Goal: Task Accomplishment & Management: Manage account settings

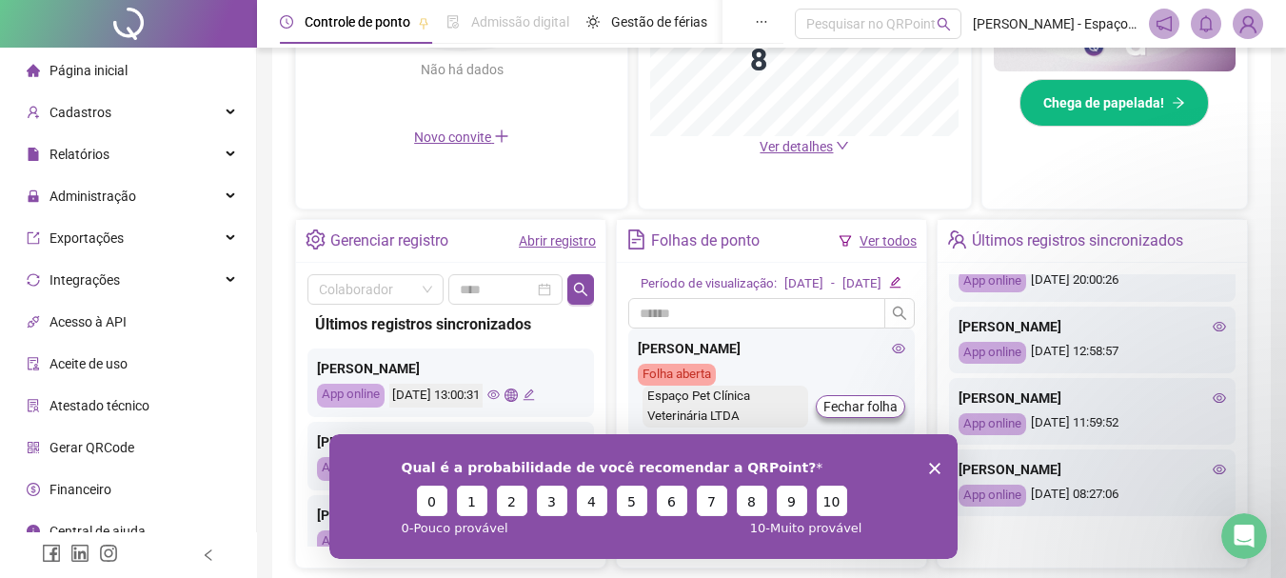
scroll to position [680, 0]
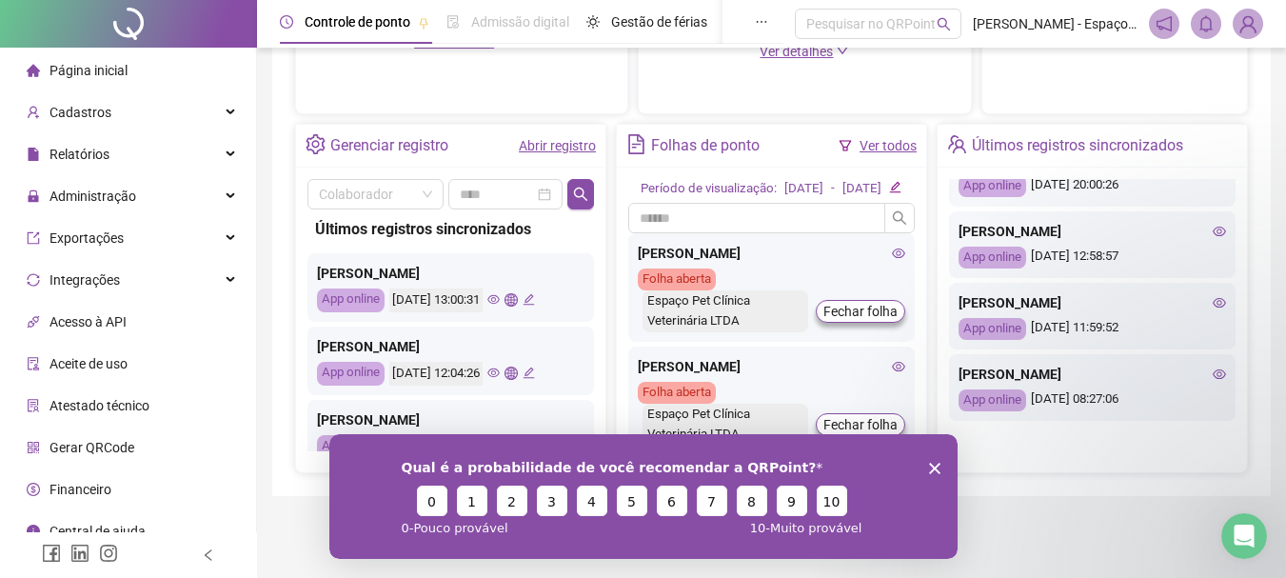
click at [941, 466] on div "Qual é a probabilidade de você recomendar a QRPoint? 0 1 2 3 4 5 6 7 8 9 10 0 -…" at bounding box center [642, 495] width 628 height 125
click at [936, 466] on icon "Encerrar pesquisa" at bounding box center [933, 467] width 11 height 11
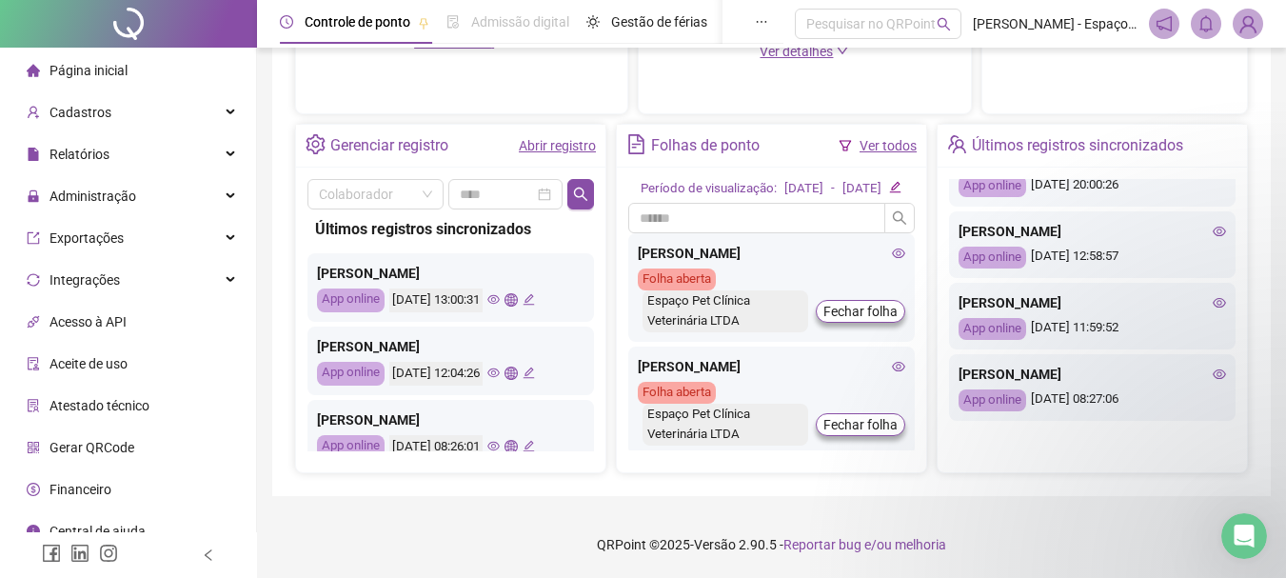
click at [748, 261] on div "ALDEMIR DE SOUZA CARDOSO SILVA" at bounding box center [771, 253] width 267 height 21
click at [765, 240] on div "ALDEMIR DE SOUZA CARDOSO SILVA Folha aberta Espaço Pet Clínica Veterinária LTDA…" at bounding box center [771, 287] width 286 height 108
click at [893, 138] on link "Ver todos" at bounding box center [887, 145] width 57 height 15
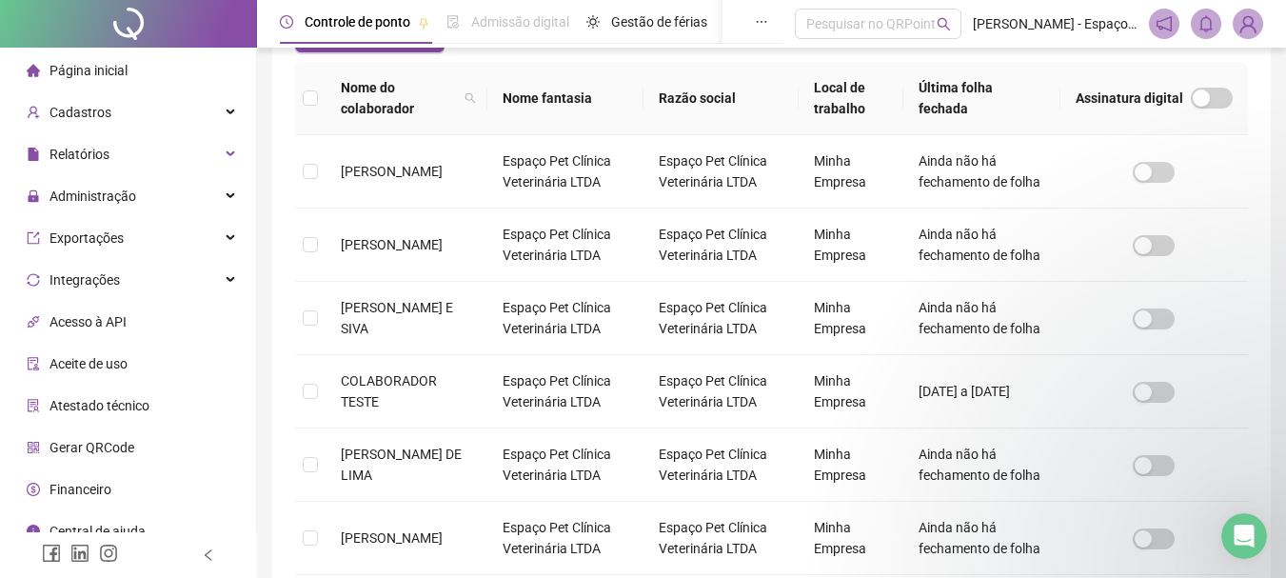
scroll to position [101, 0]
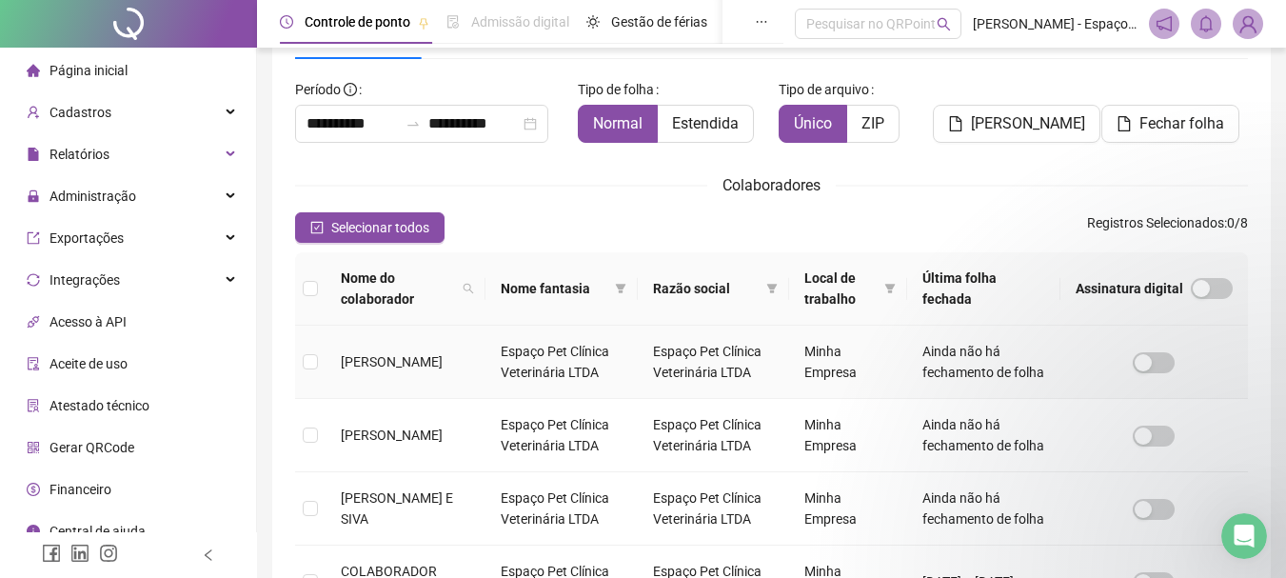
click at [485, 373] on td "ALDEMIR DE SOUZA CARDOSO SILVA" at bounding box center [405, 361] width 160 height 73
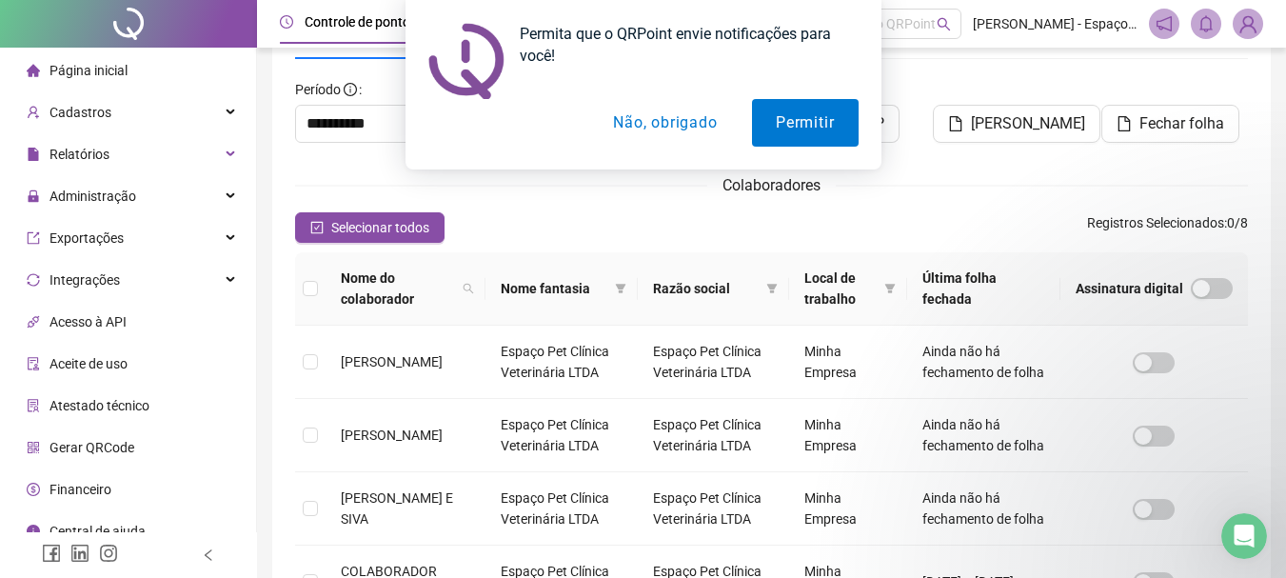
click at [676, 128] on button "Não, obrigado" at bounding box center [664, 123] width 151 height 48
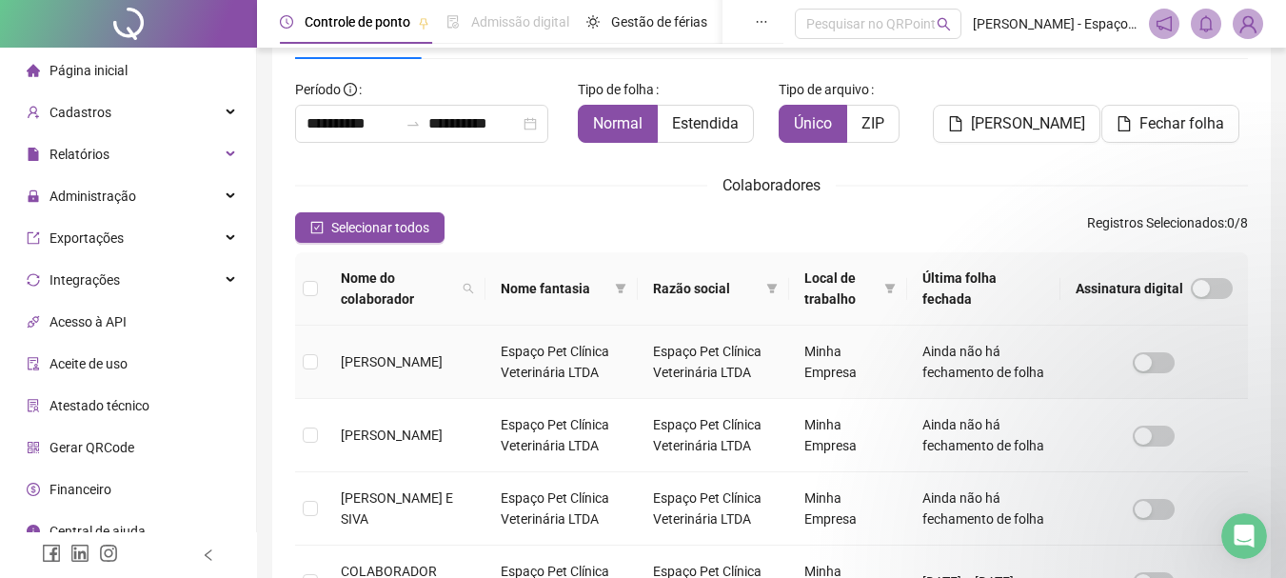
click at [576, 381] on td "Espaço Pet Clínica Veterinária LTDA" at bounding box center [561, 361] width 152 height 73
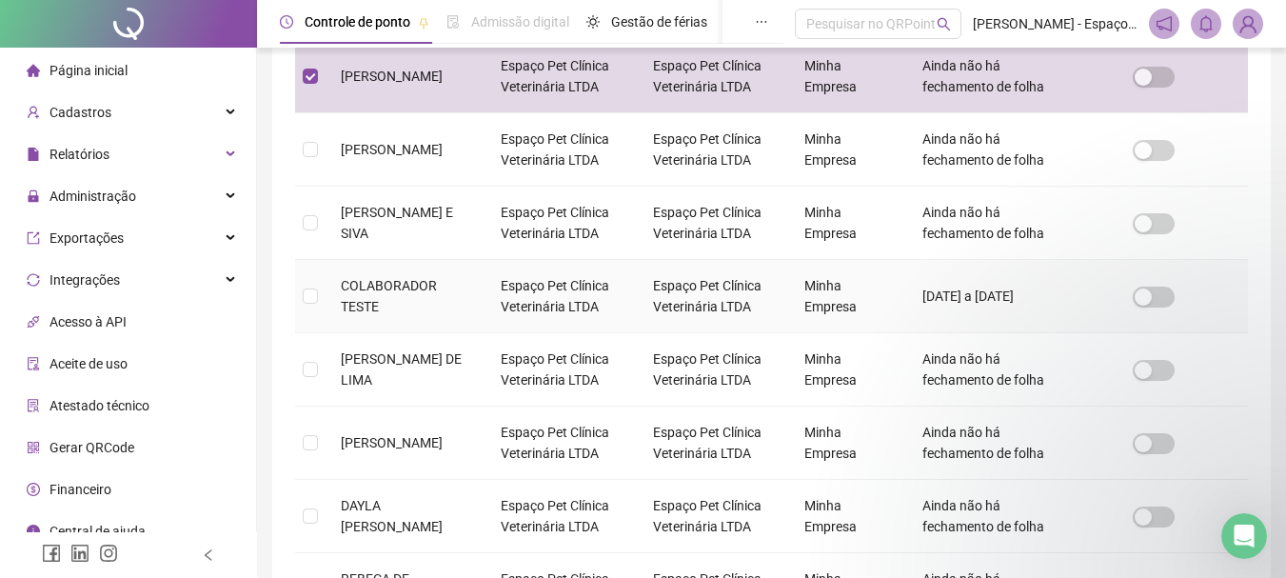
scroll to position [291, 0]
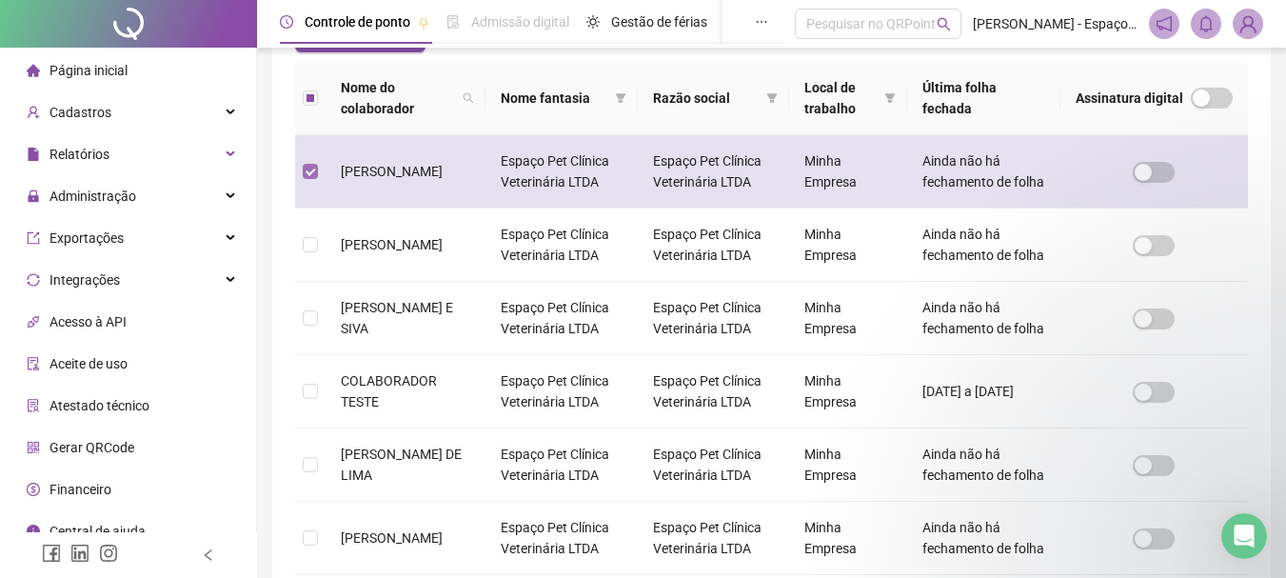
click at [310, 171] on label at bounding box center [310, 171] width 15 height 21
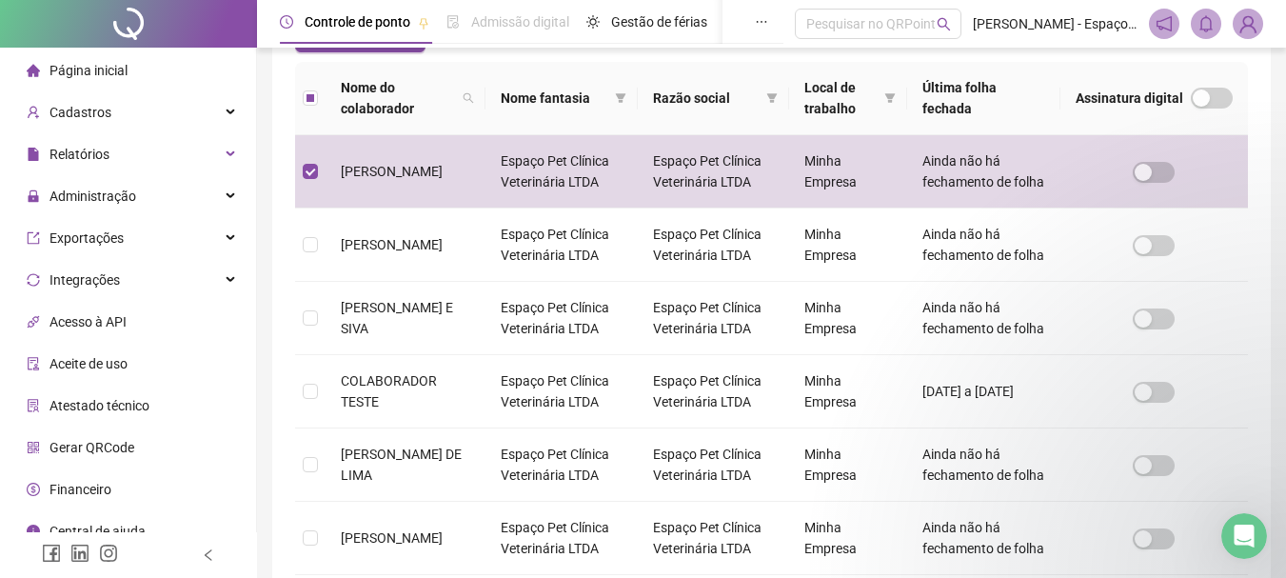
scroll to position [101, 0]
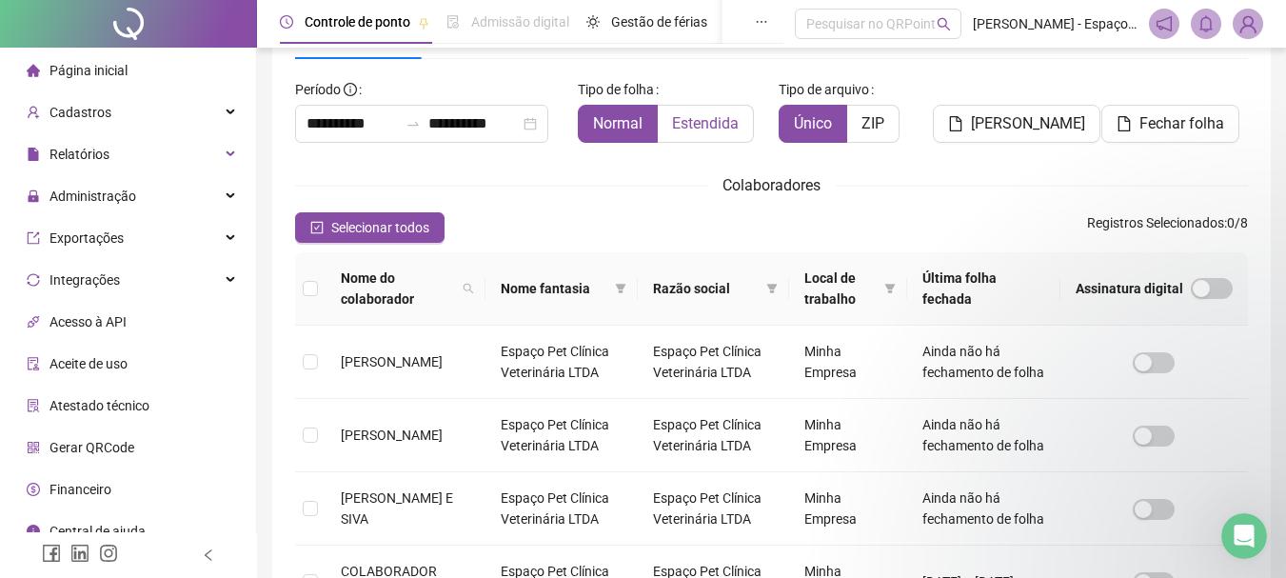
click at [725, 112] on label "Estendida" at bounding box center [706, 124] width 96 height 38
click at [633, 128] on span "Normal" at bounding box center [617, 123] width 49 height 18
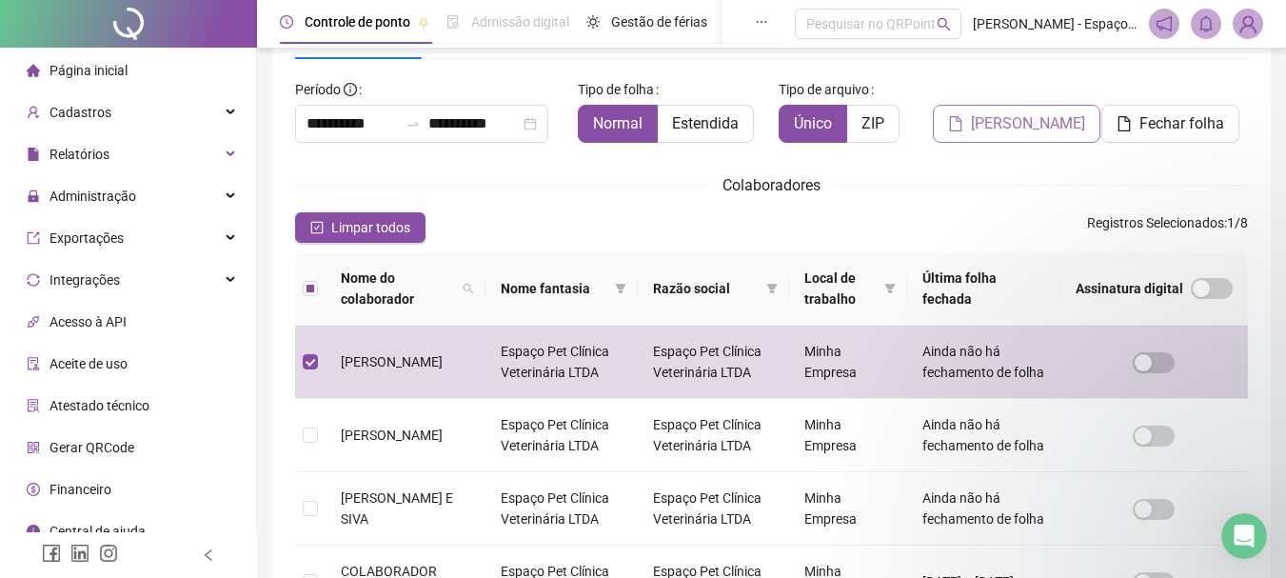
click at [999, 126] on span "Gerar espelho" at bounding box center [1028, 123] width 114 height 23
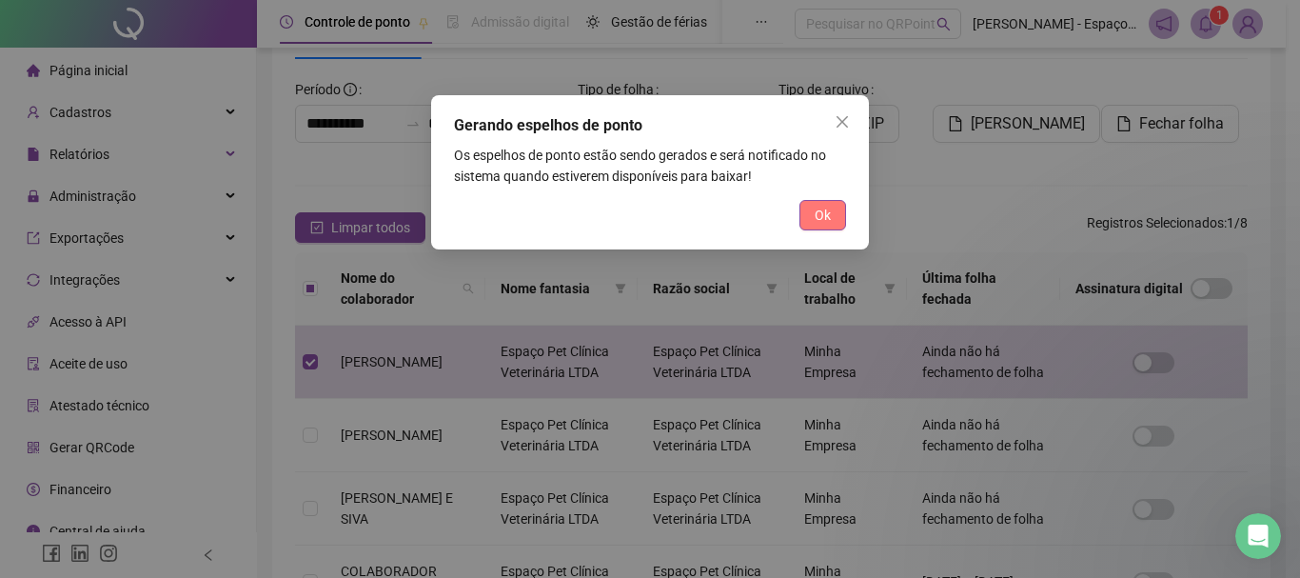
click at [807, 218] on button "Ok" at bounding box center [822, 215] width 47 height 30
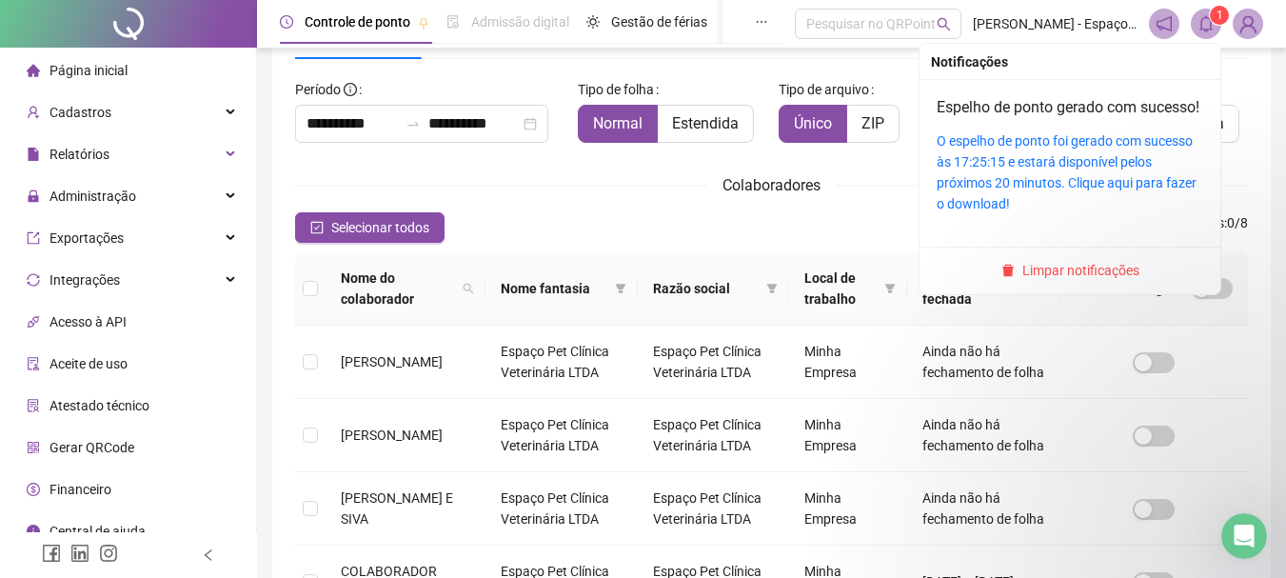
click at [1204, 27] on icon "bell" at bounding box center [1205, 23] width 17 height 17
click at [1013, 195] on div "O espelho de ponto foi gerado com sucesso às 17:25:15 e estará disponível pelos…" at bounding box center [1069, 172] width 266 height 84
click at [1076, 193] on div "O espelho de ponto foi gerado com sucesso às 17:25:15 e estará disponível pelos…" at bounding box center [1069, 172] width 266 height 84
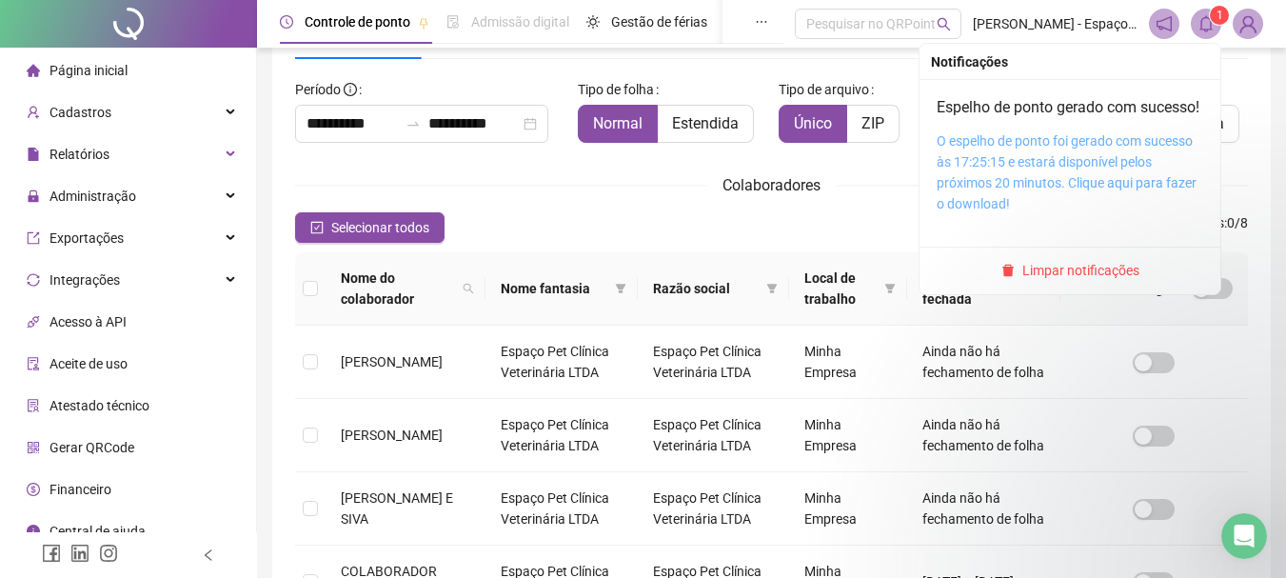
click at [1128, 182] on link "O espelho de ponto foi gerado com sucesso às 17:25:15 e estará disponível pelos…" at bounding box center [1066, 172] width 260 height 78
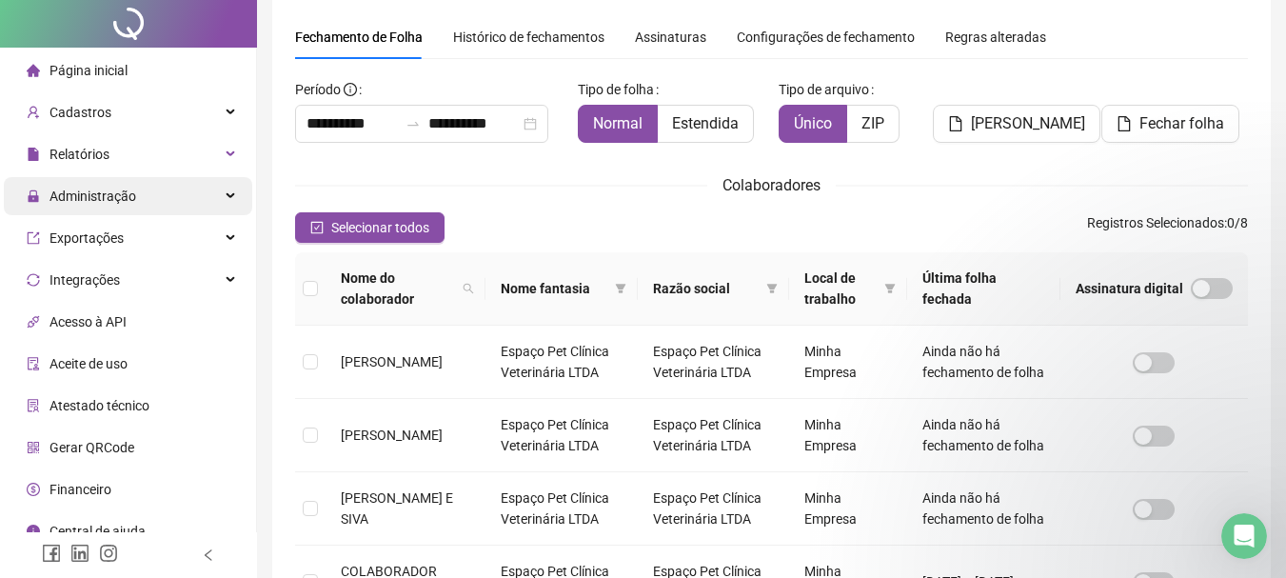
scroll to position [0, 0]
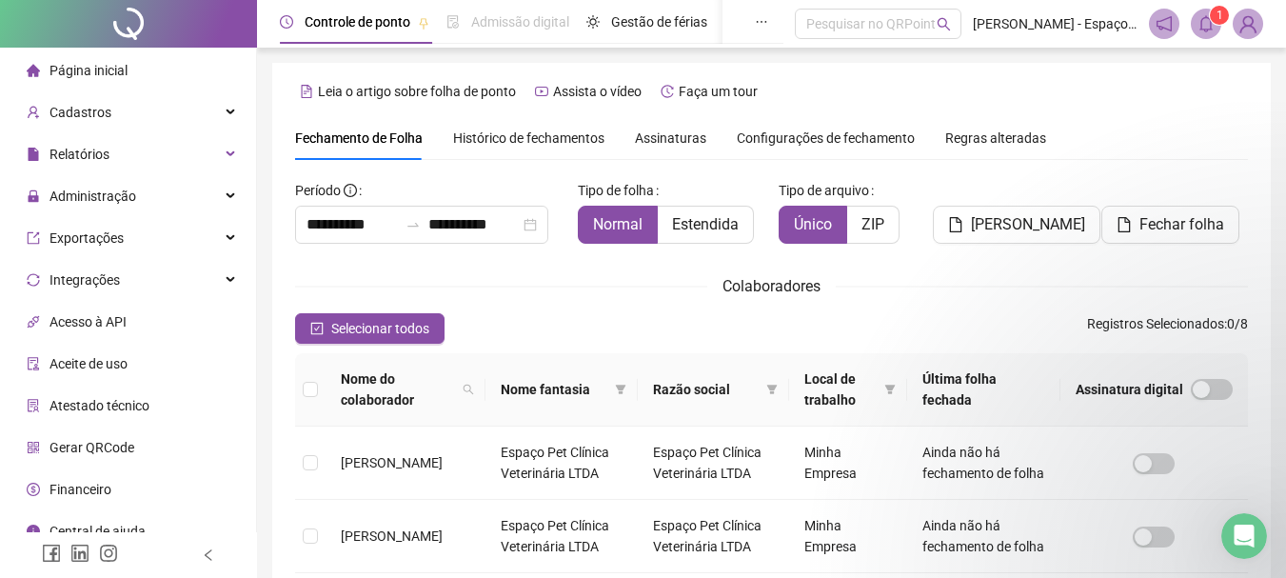
click at [103, 74] on span "Página inicial" at bounding box center [88, 70] width 78 height 15
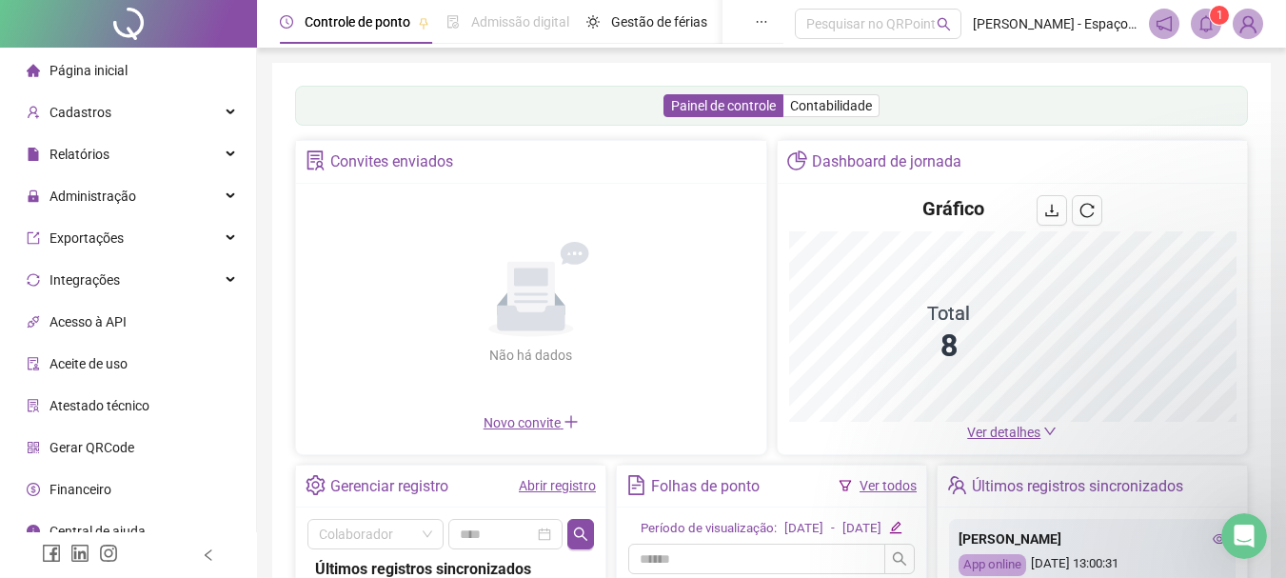
scroll to position [285, 0]
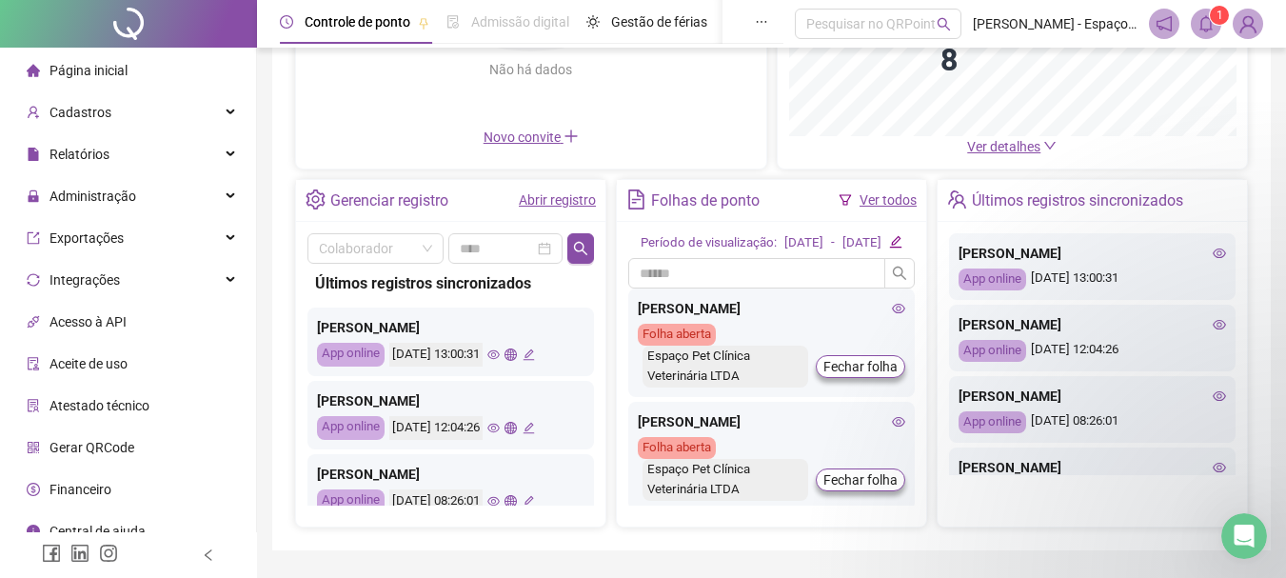
click at [553, 192] on link "Abrir registro" at bounding box center [557, 199] width 77 height 15
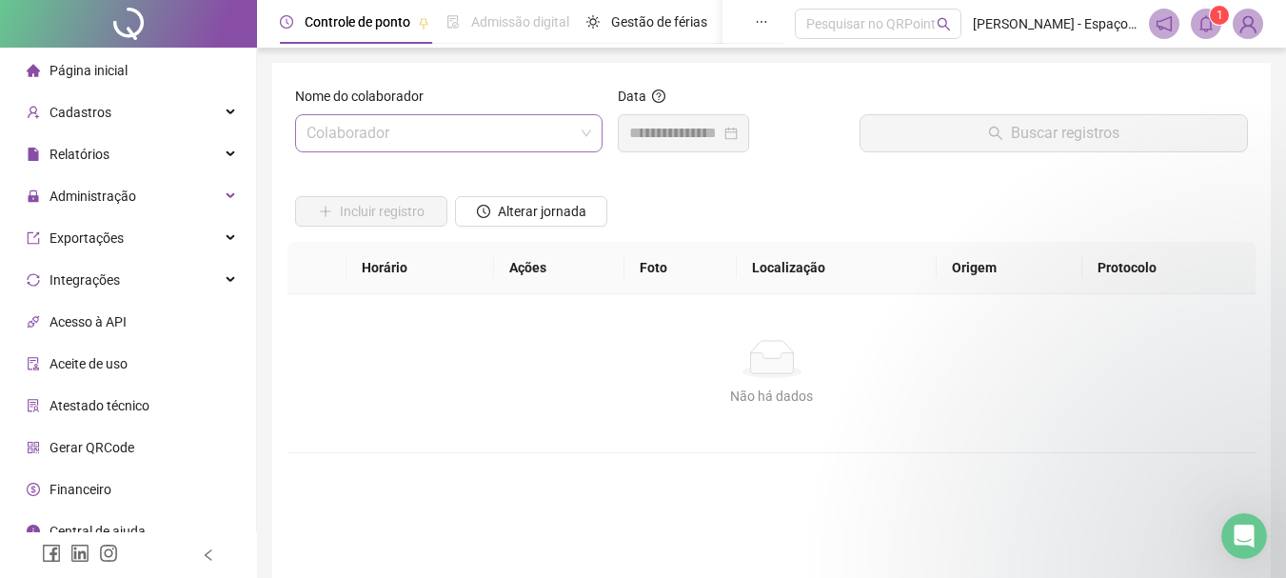
click at [407, 132] on input "search" at bounding box center [439, 133] width 267 height 36
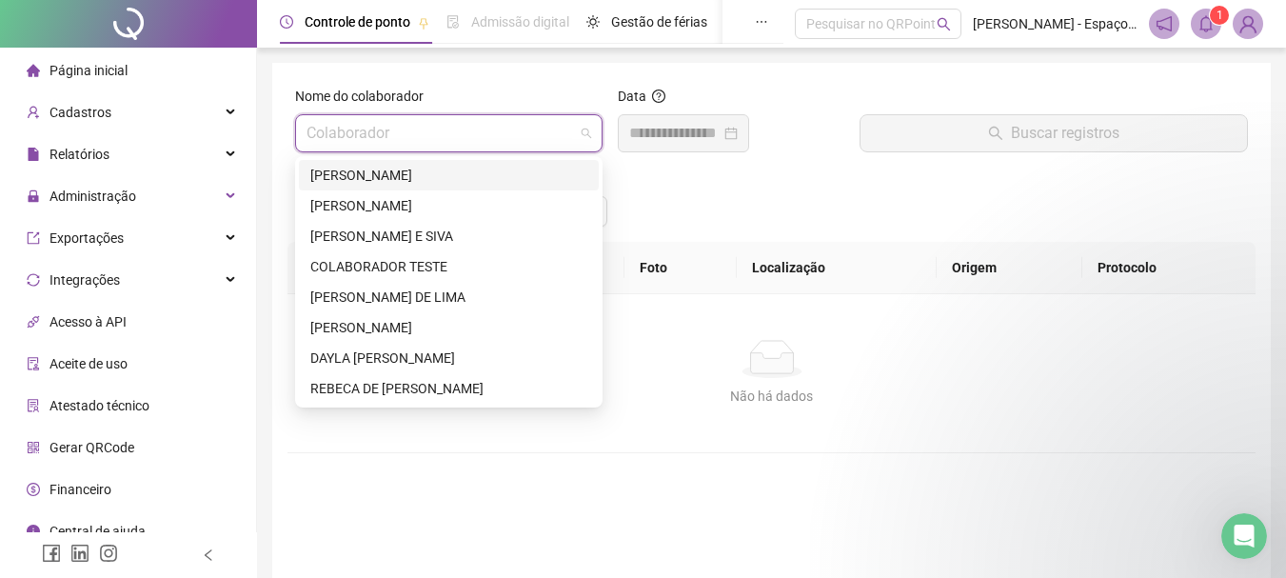
click at [403, 174] on div "ALDEMIR DE SOUZA CARDOSO SILVA" at bounding box center [448, 175] width 277 height 21
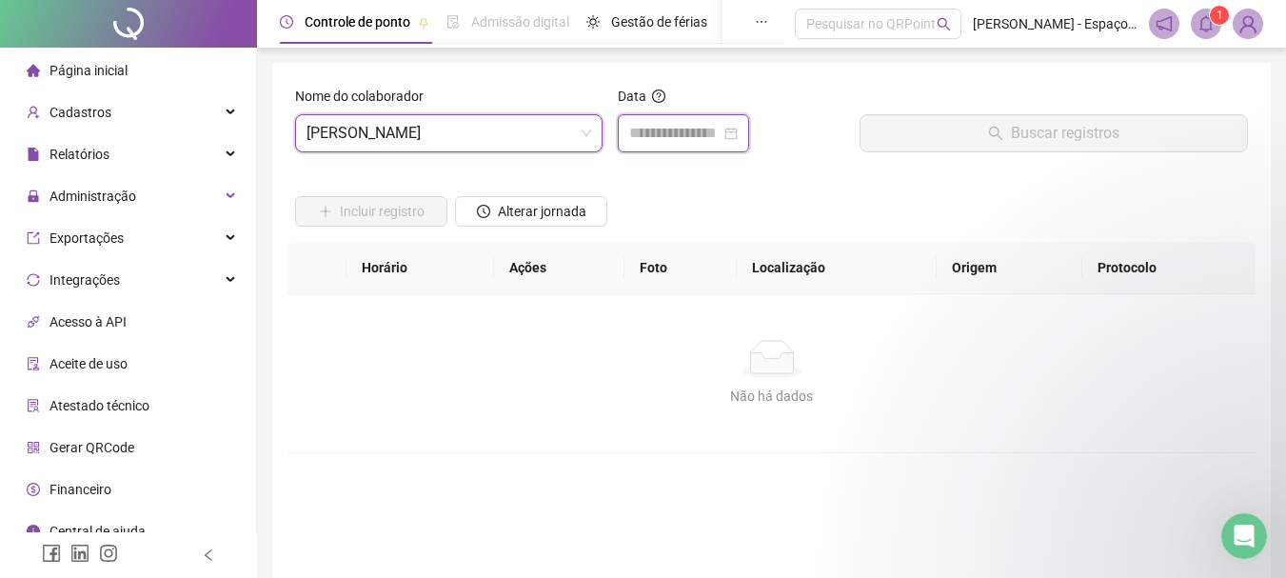
click at [720, 131] on input at bounding box center [674, 133] width 91 height 23
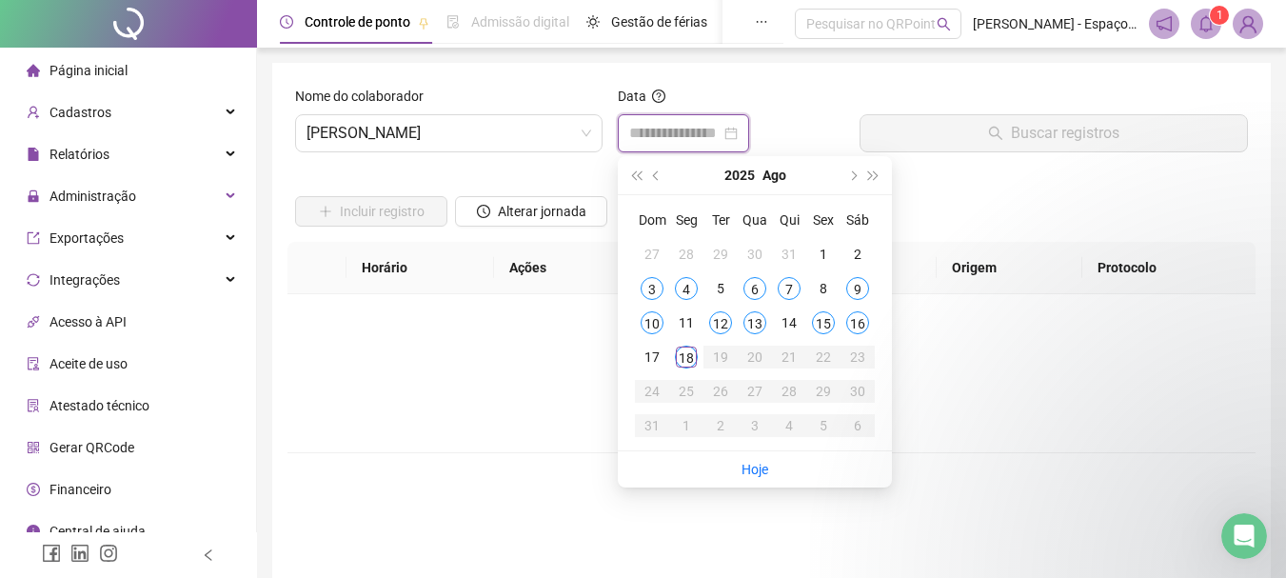
type input "**********"
click at [652, 285] on div "3" at bounding box center [651, 288] width 23 height 23
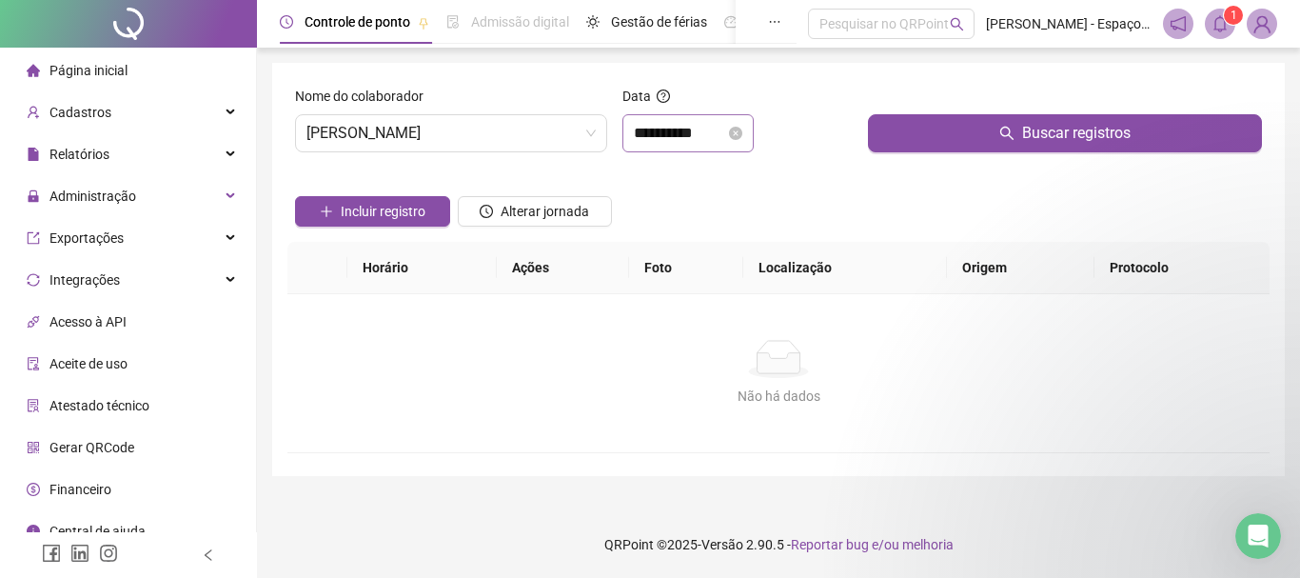
click at [754, 122] on div "**********" at bounding box center [687, 133] width 131 height 38
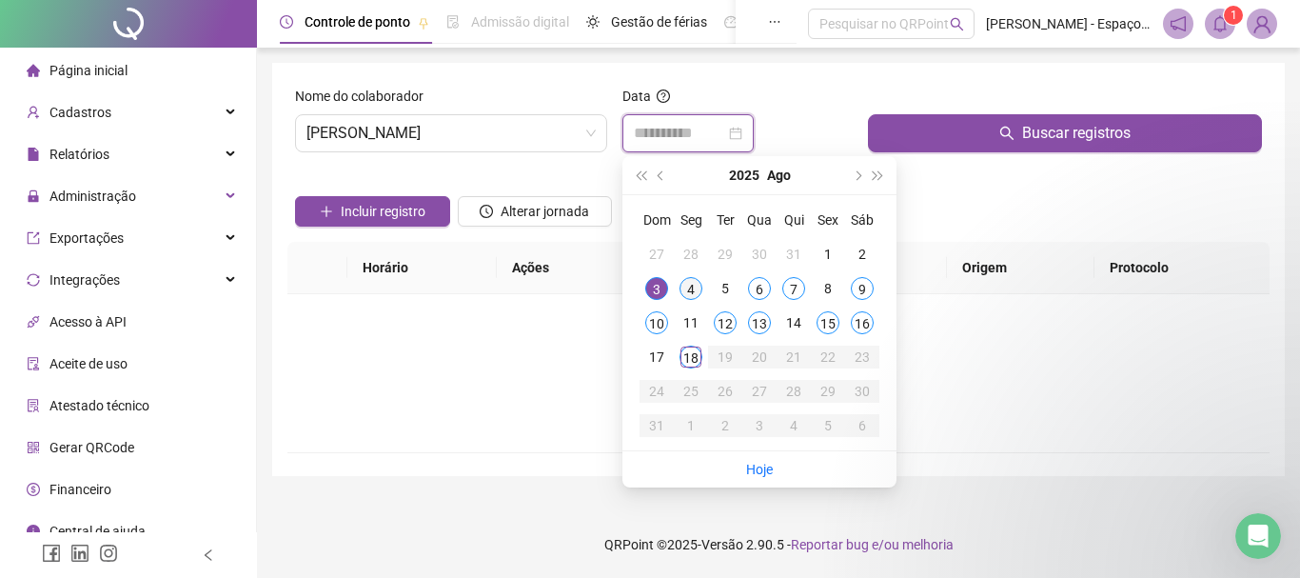
type input "**********"
click at [693, 288] on div "4" at bounding box center [690, 288] width 23 height 23
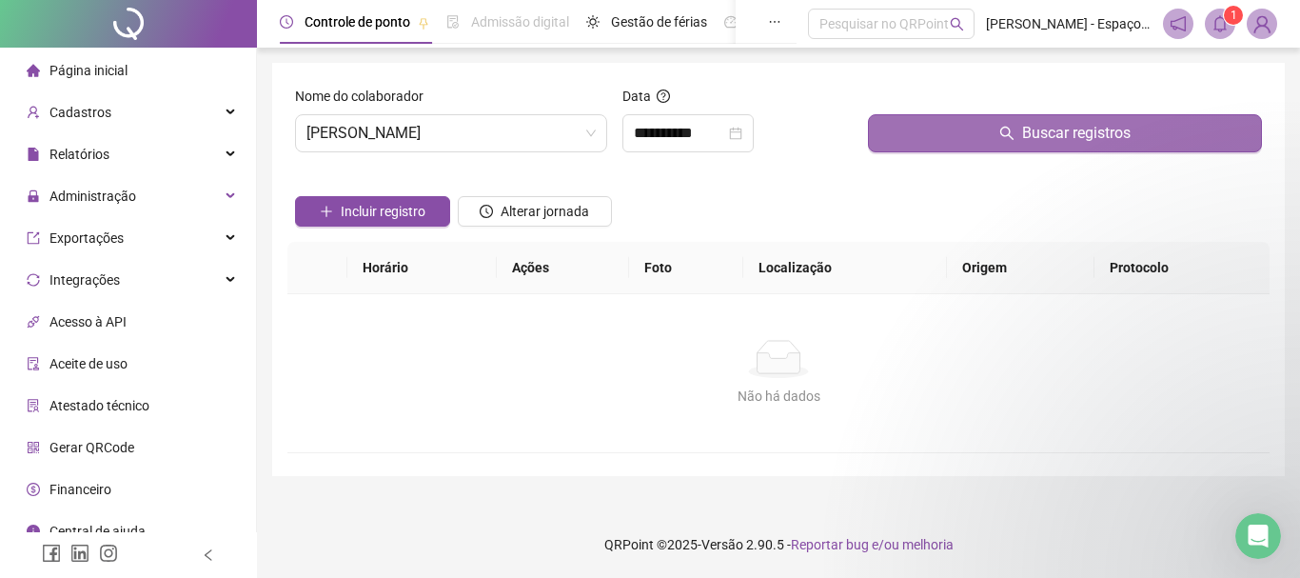
click at [1021, 149] on button "Buscar registros" at bounding box center [1065, 133] width 394 height 38
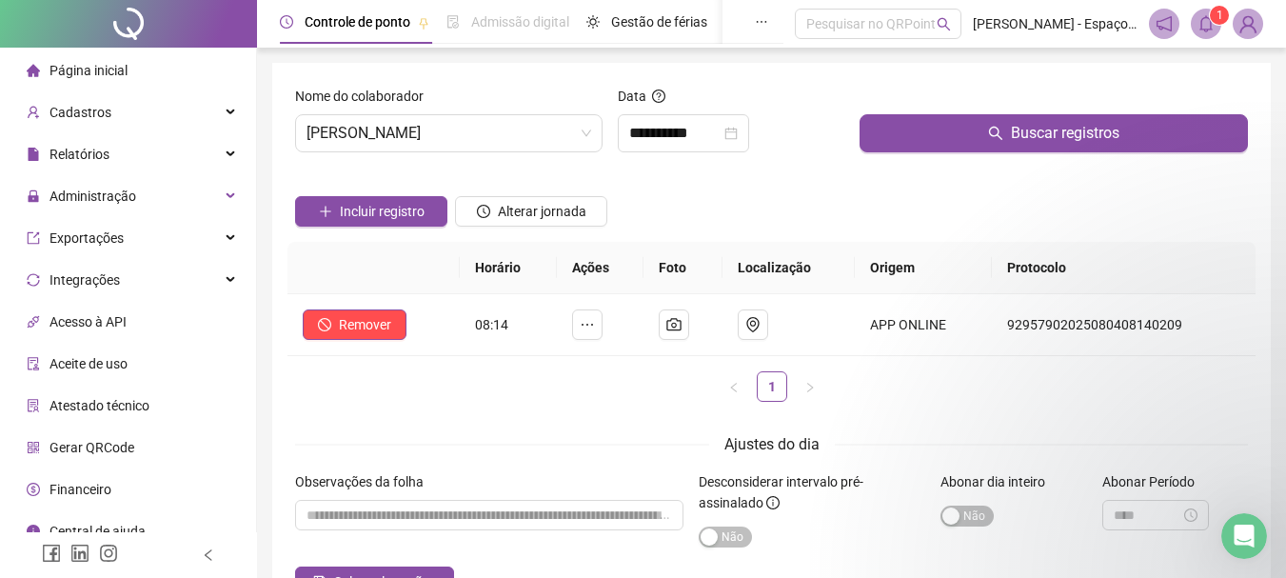
scroll to position [95, 0]
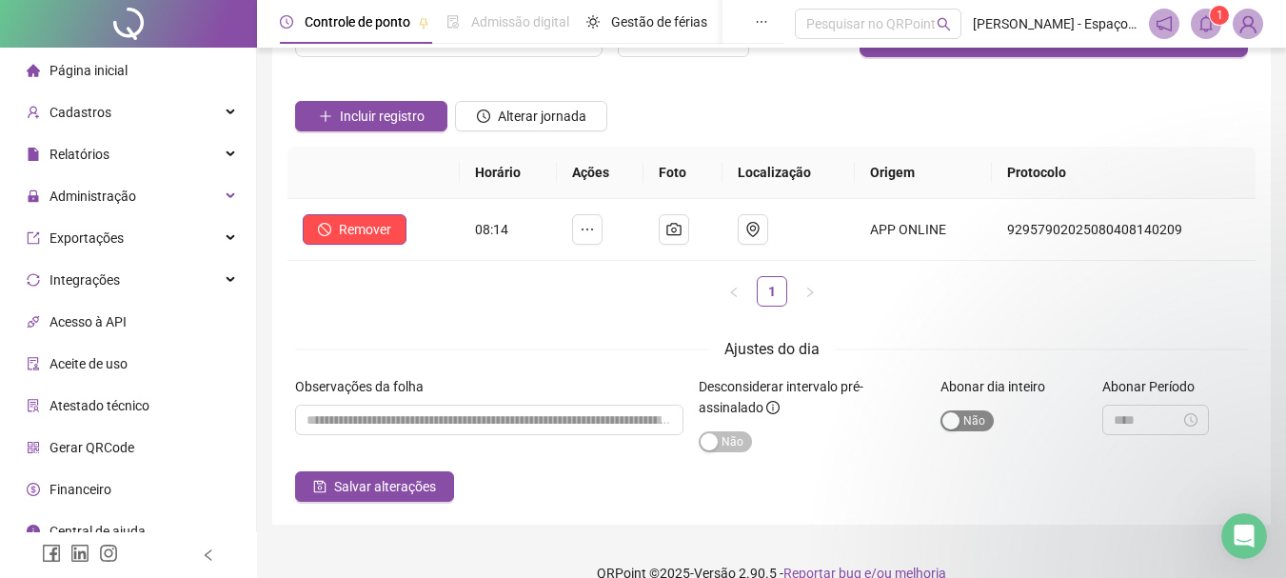
click at [979, 416] on span "Sim Não" at bounding box center [966, 420] width 53 height 21
click at [446, 434] on input "textarea" at bounding box center [489, 419] width 388 height 30
click at [455, 422] on input "textarea" at bounding box center [489, 419] width 388 height 30
click at [734, 445] on span "Sim Não" at bounding box center [724, 441] width 53 height 21
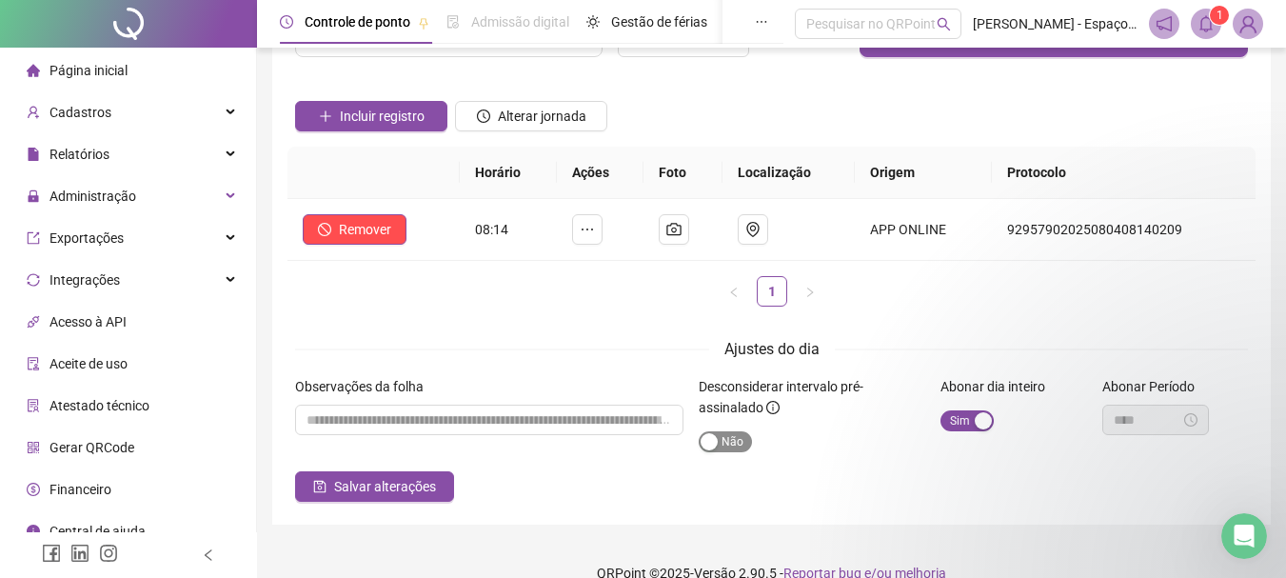
click at [728, 438] on span "Sim Não" at bounding box center [724, 441] width 53 height 21
click at [706, 435] on span "Sim Não" at bounding box center [724, 441] width 53 height 21
click at [563, 422] on input "textarea" at bounding box center [489, 419] width 388 height 30
paste input "**********"
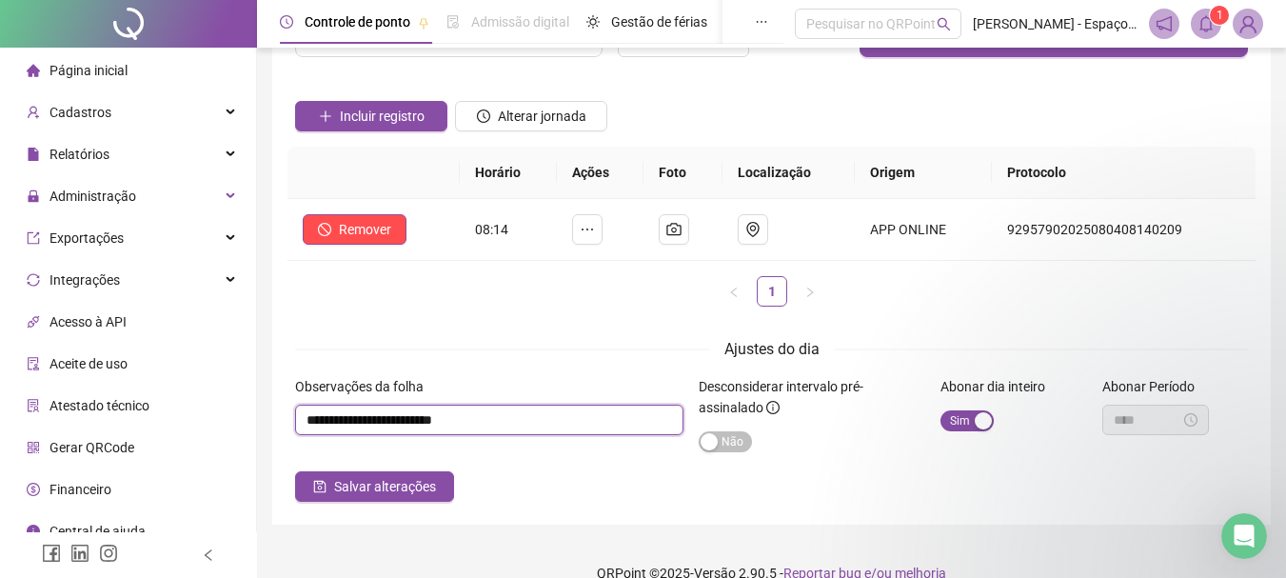
drag, startPoint x: 316, startPoint y: 420, endPoint x: 275, endPoint y: 417, distance: 41.0
click at [279, 419] on div "**********" at bounding box center [771, 246] width 998 height 557
click at [275, 416] on div "**********" at bounding box center [771, 246] width 998 height 557
click at [315, 417] on input "textarea" at bounding box center [489, 419] width 388 height 30
type input "**********"
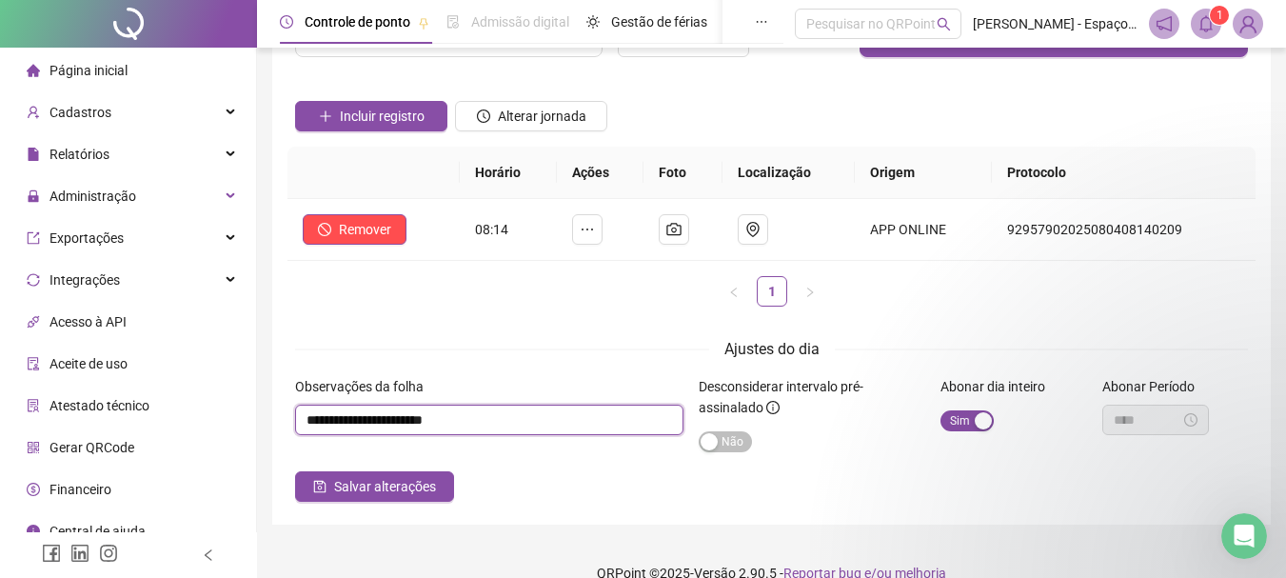
drag, startPoint x: 542, startPoint y: 425, endPoint x: 263, endPoint y: 420, distance: 279.8
click at [296, 427] on input "textarea" at bounding box center [489, 419] width 388 height 30
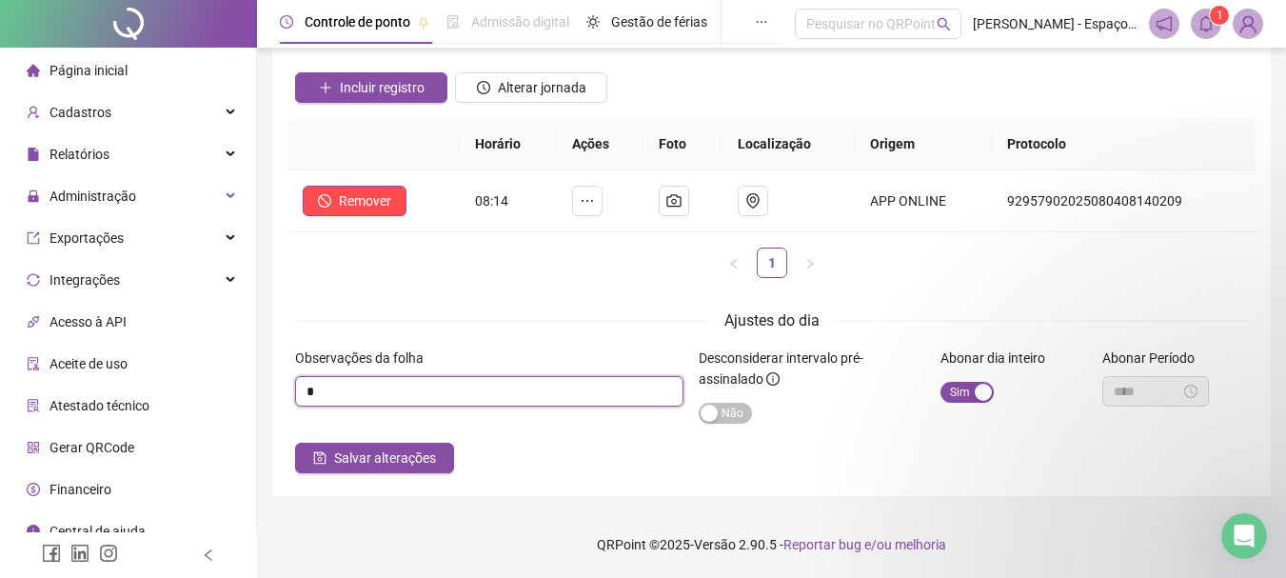
click at [420, 398] on input "textarea" at bounding box center [489, 391] width 388 height 30
paste input "**********"
click at [410, 393] on input "textarea" at bounding box center [489, 391] width 388 height 30
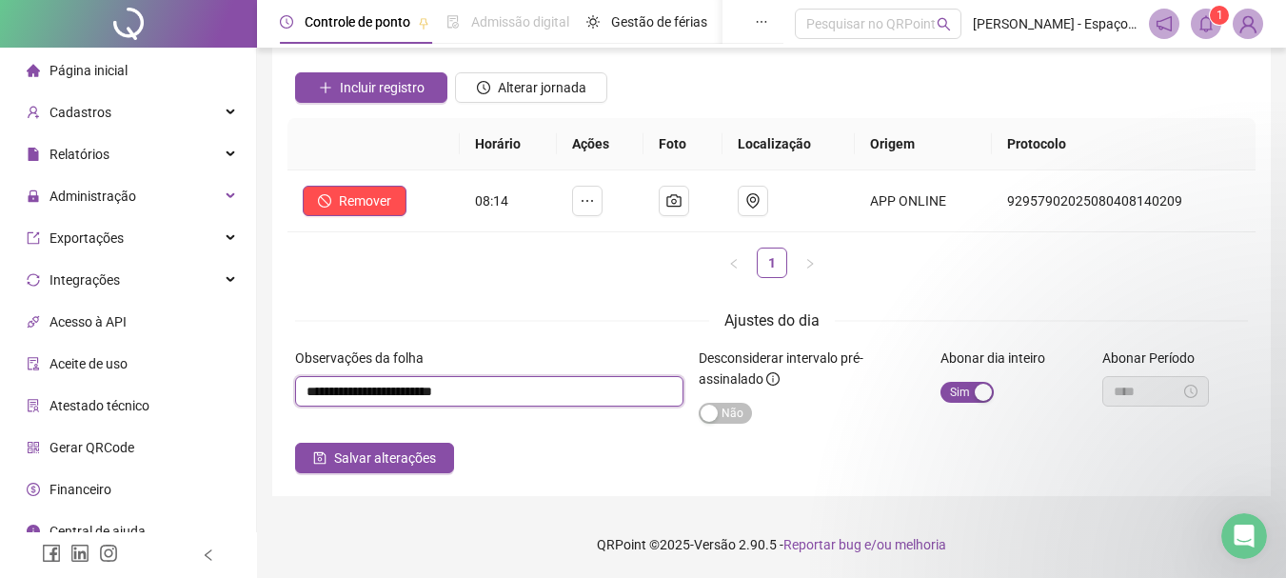
click at [410, 393] on input "textarea" at bounding box center [489, 391] width 388 height 30
paste input "**********"
type input "**********"
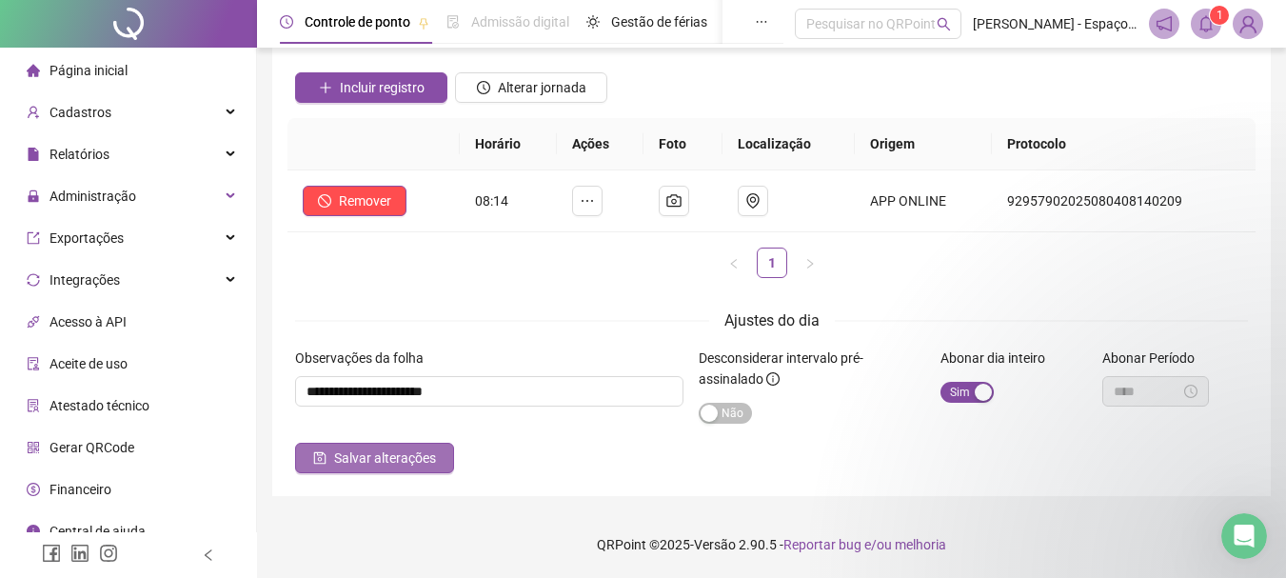
click at [350, 468] on span "Salvar alterações" at bounding box center [385, 457] width 102 height 21
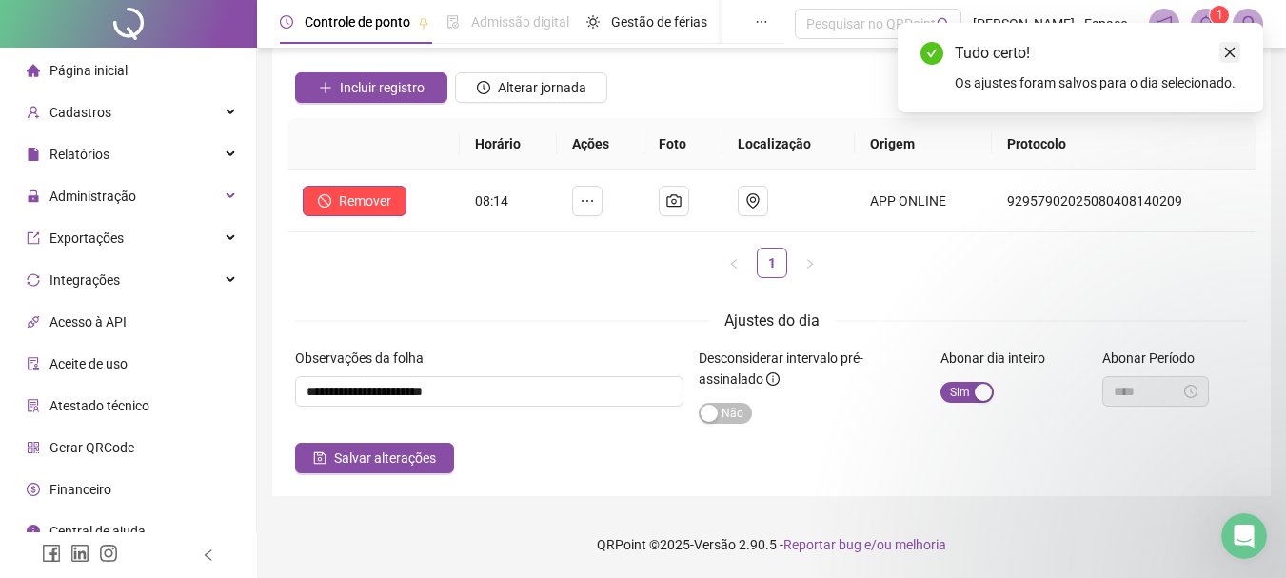
click at [1231, 51] on icon "close" at bounding box center [1229, 52] width 13 height 13
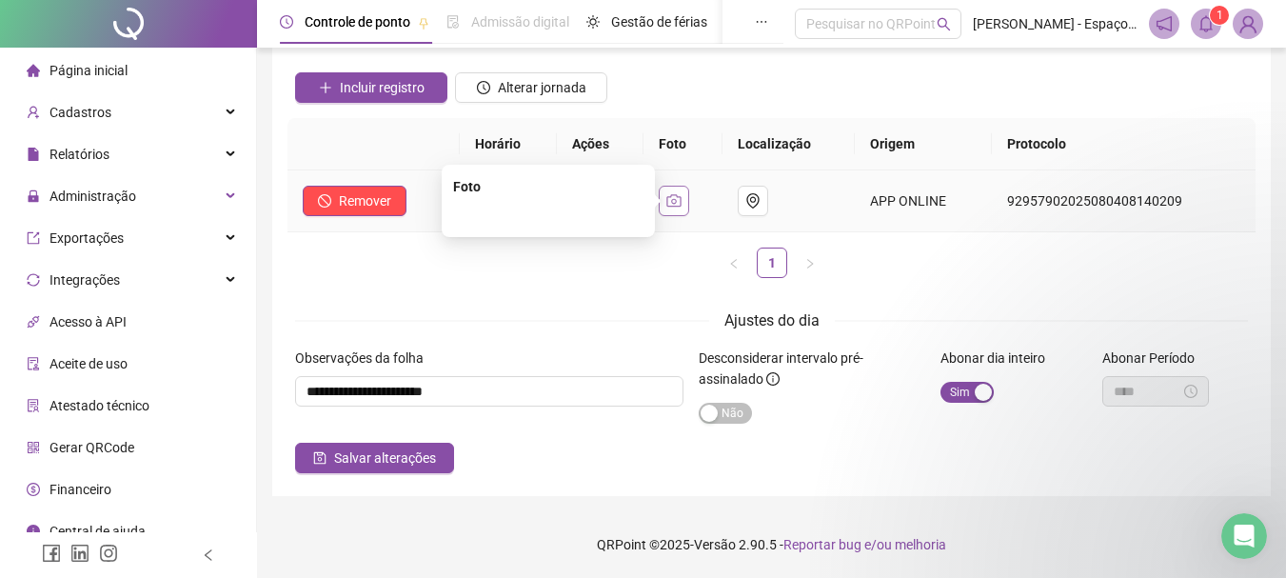
click at [681, 205] on icon "camera" at bounding box center [673, 200] width 15 height 15
click at [673, 201] on icon "camera" at bounding box center [673, 200] width 15 height 15
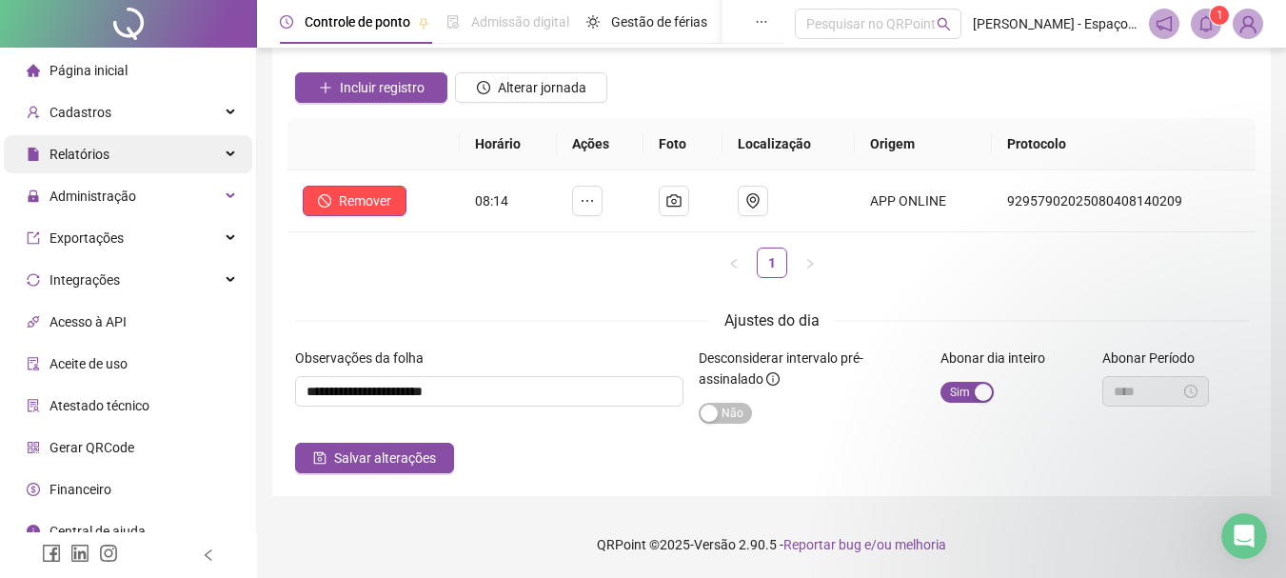
click at [92, 151] on span "Relatórios" at bounding box center [79, 154] width 60 height 15
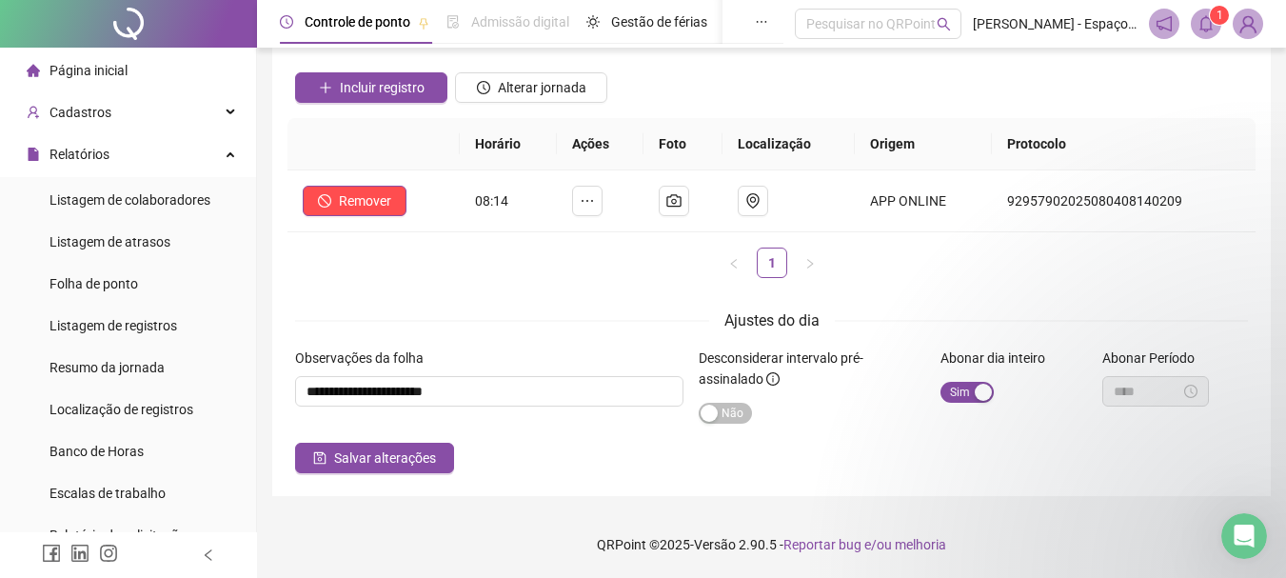
click at [81, 71] on span "Página inicial" at bounding box center [88, 70] width 78 height 15
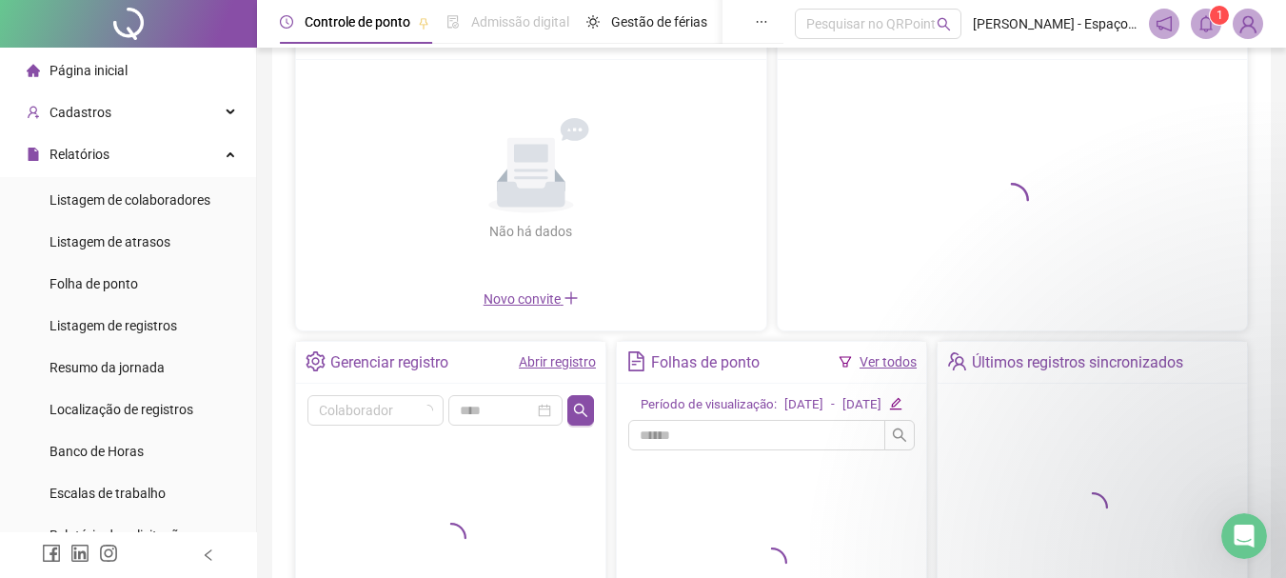
click at [888, 362] on link "Ver todos" at bounding box center [887, 361] width 57 height 15
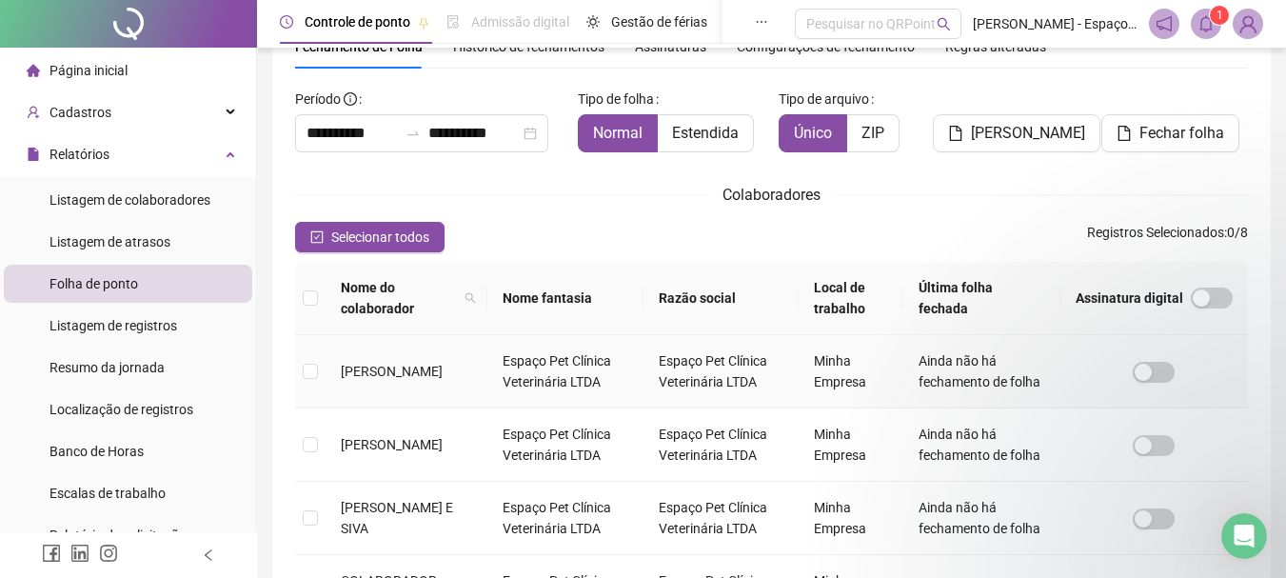
scroll to position [101, 0]
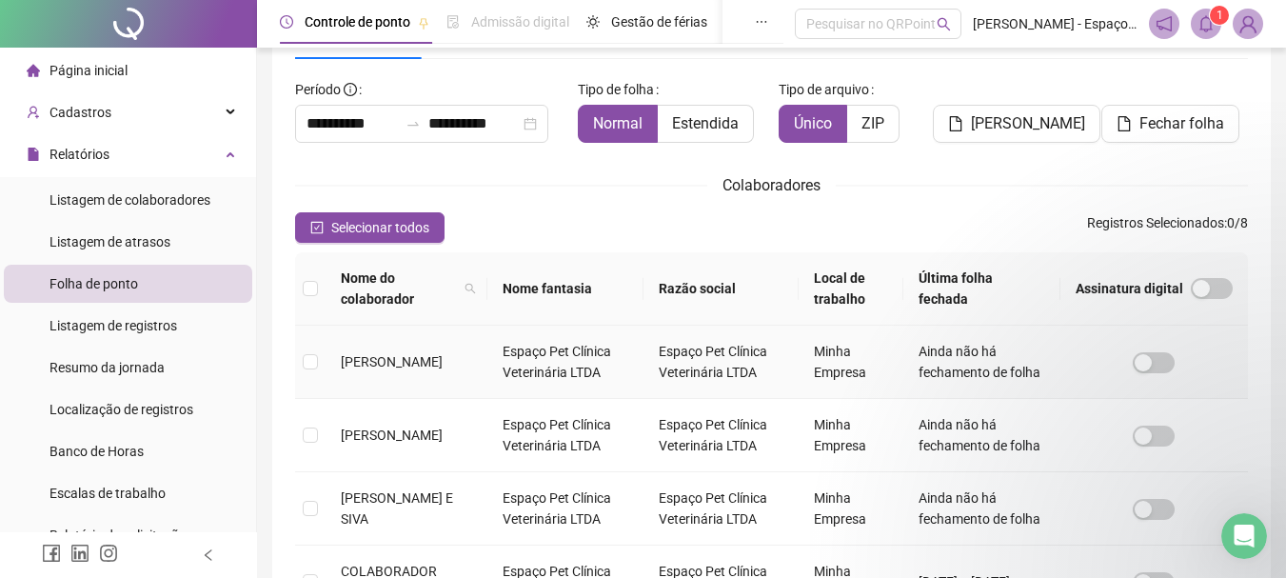
click at [298, 375] on td at bounding box center [310, 361] width 30 height 73
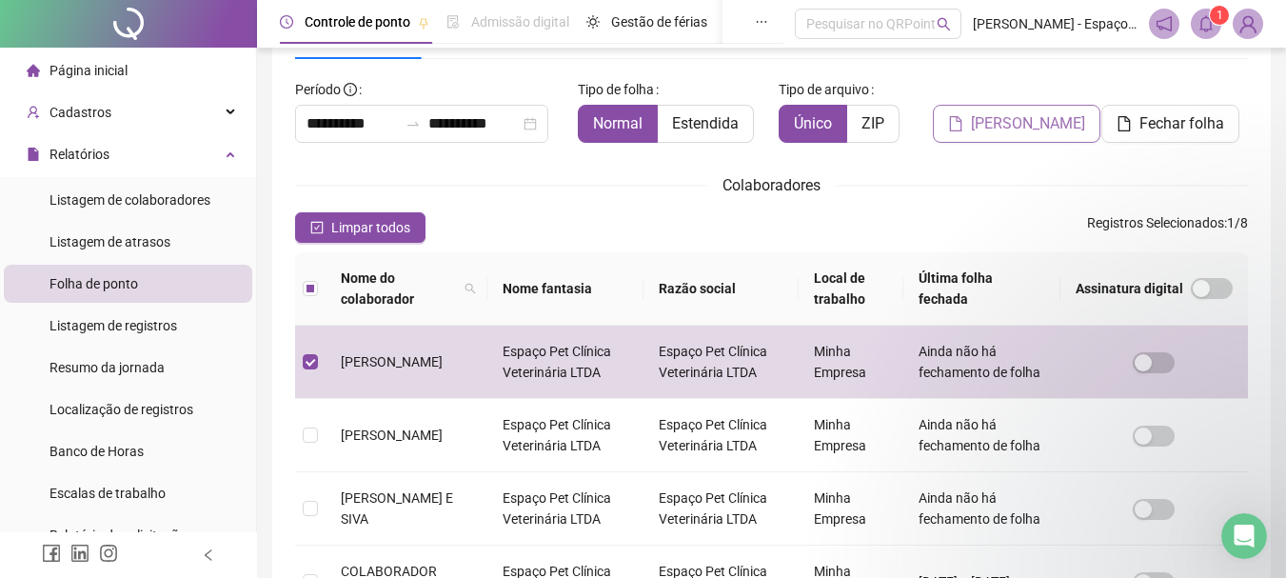
click at [1031, 111] on button "Gerar espelho" at bounding box center [1016, 124] width 167 height 38
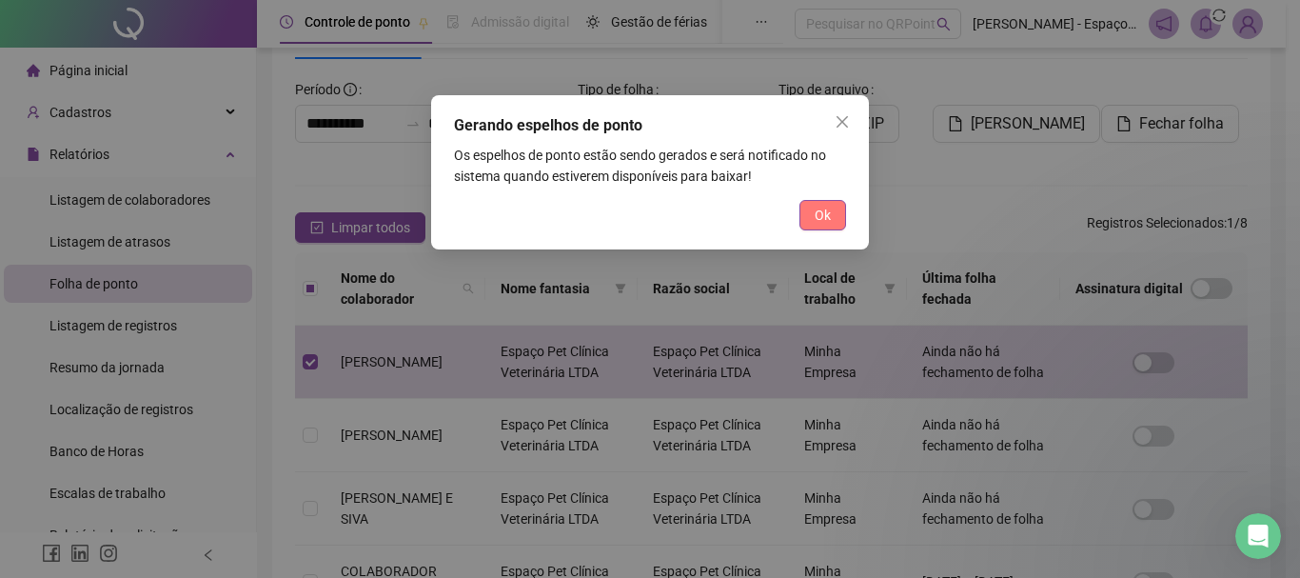
click at [829, 211] on span "Ok" at bounding box center [823, 215] width 16 height 21
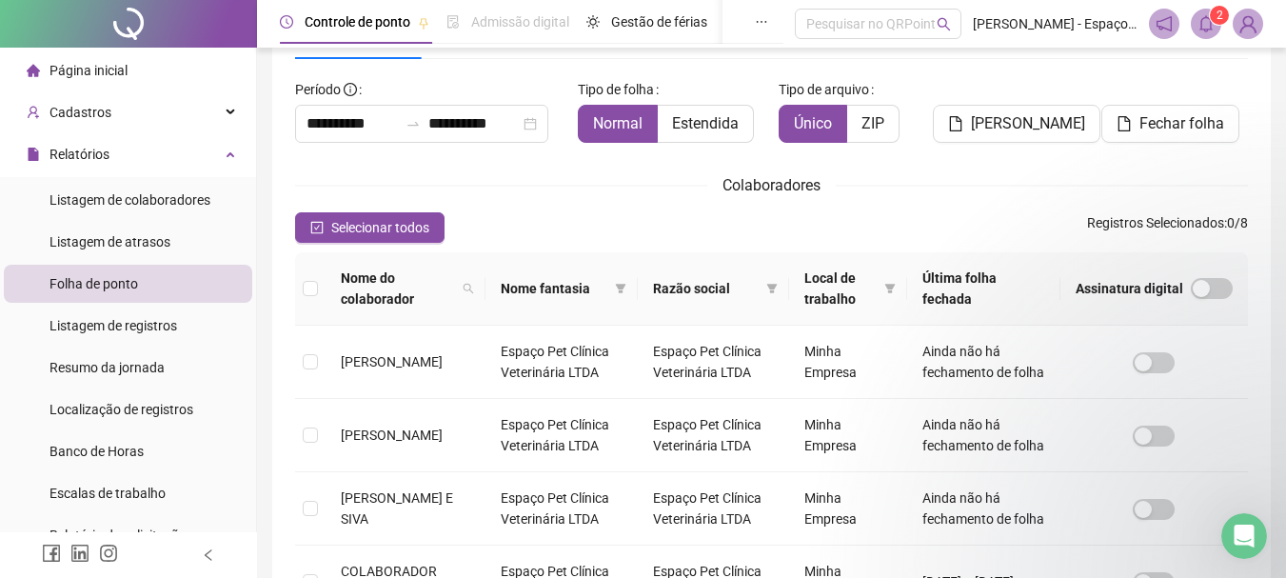
click at [1214, 14] on sup "2" at bounding box center [1218, 15] width 19 height 19
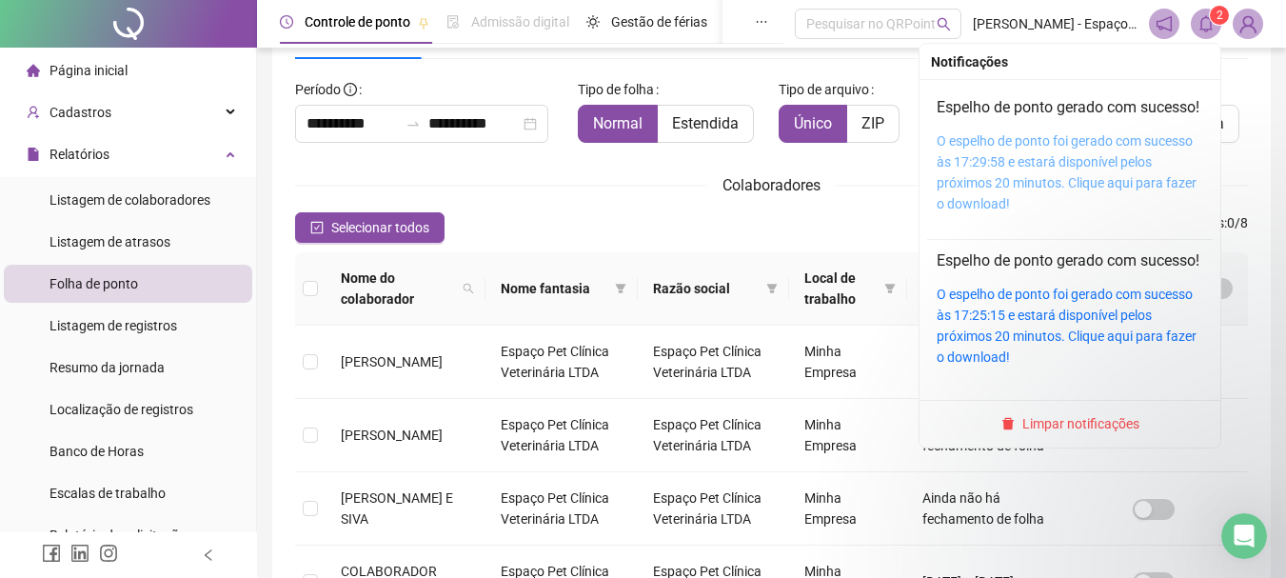
click at [1052, 182] on link "O espelho de ponto foi gerado com sucesso às 17:29:58 e estará disponível pelos…" at bounding box center [1066, 172] width 260 height 78
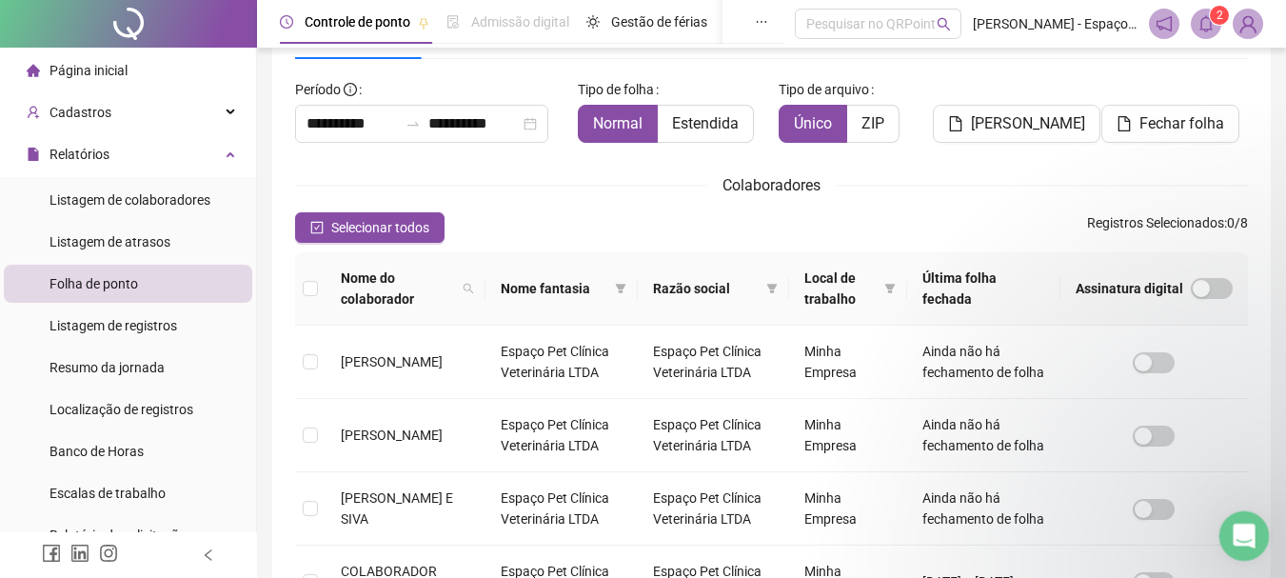
click at [1247, 530] on icon "Abertura do Messenger da Intercom" at bounding box center [1241, 533] width 31 height 31
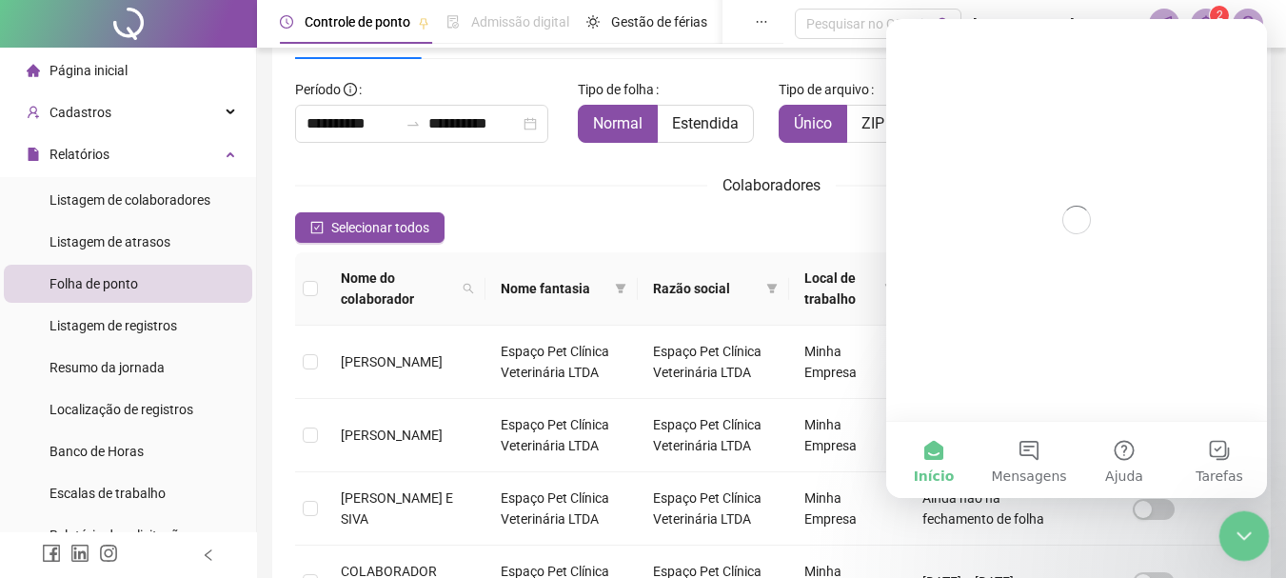
scroll to position [0, 0]
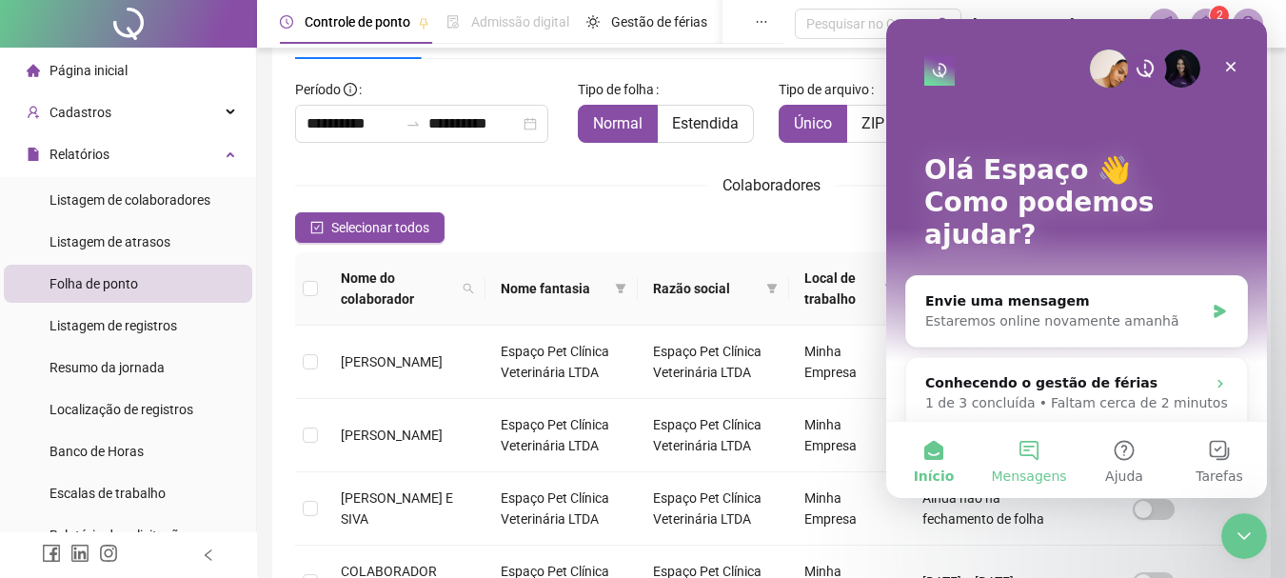
click at [1027, 455] on button "Mensagens" at bounding box center [1028, 460] width 95 height 76
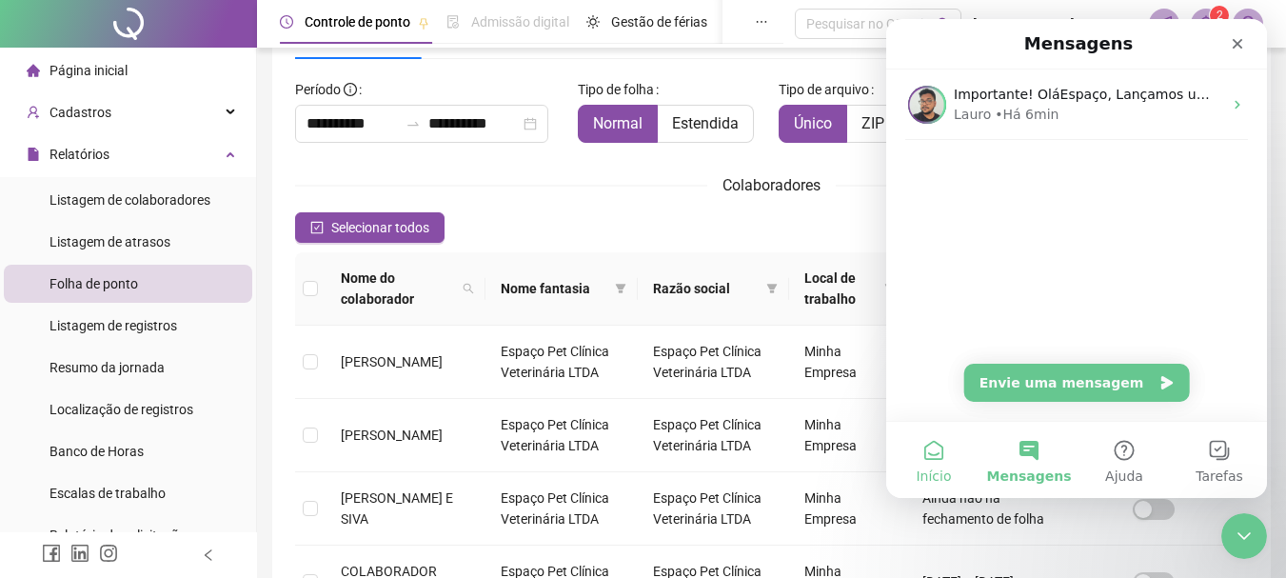
click at [935, 476] on span "Início" at bounding box center [932, 475] width 35 height 13
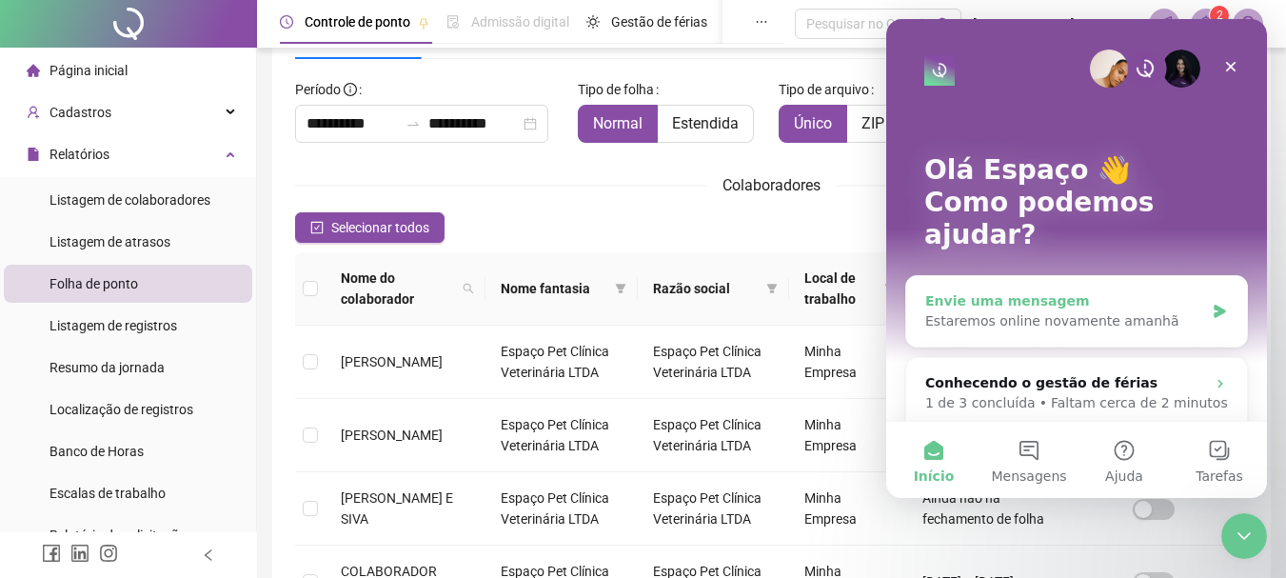
click at [1051, 291] on div "Envie uma mensagem" at bounding box center [1064, 301] width 279 height 20
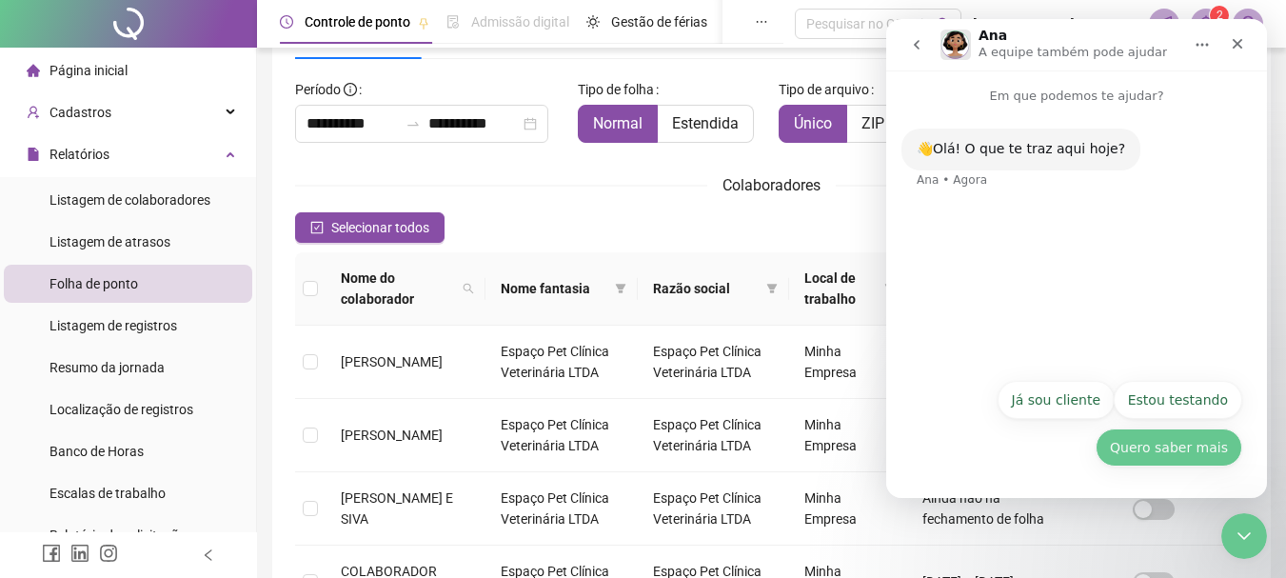
click at [1194, 447] on button "Quero saber mais" at bounding box center [1168, 447] width 147 height 38
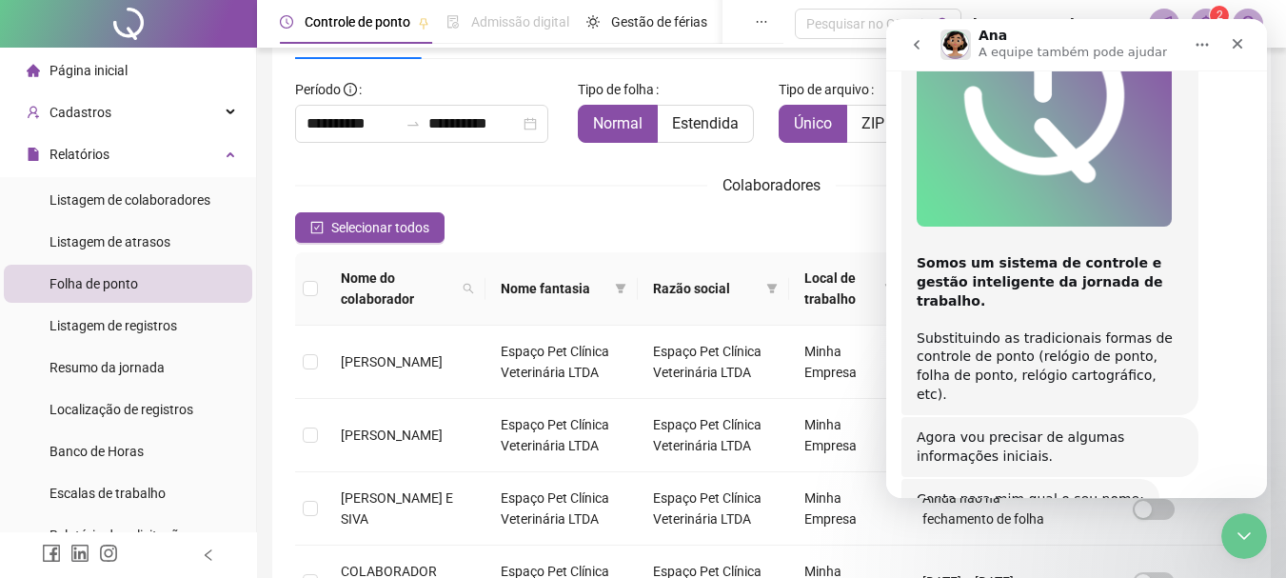
scroll to position [482, 0]
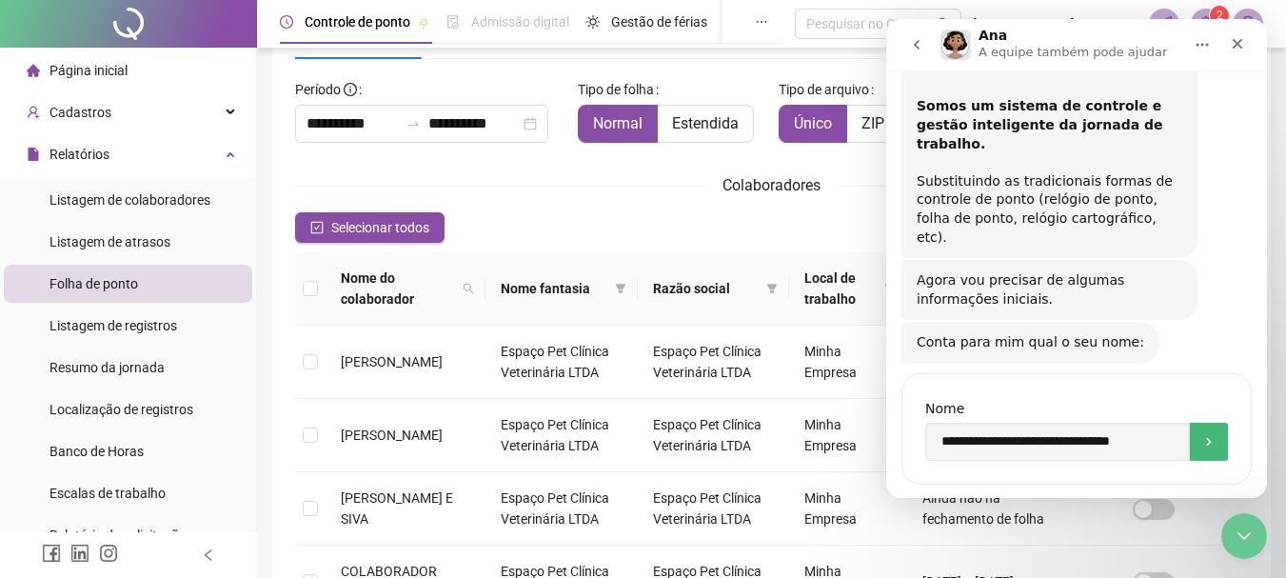
click at [1216, 422] on button "Envio" at bounding box center [1208, 441] width 38 height 38
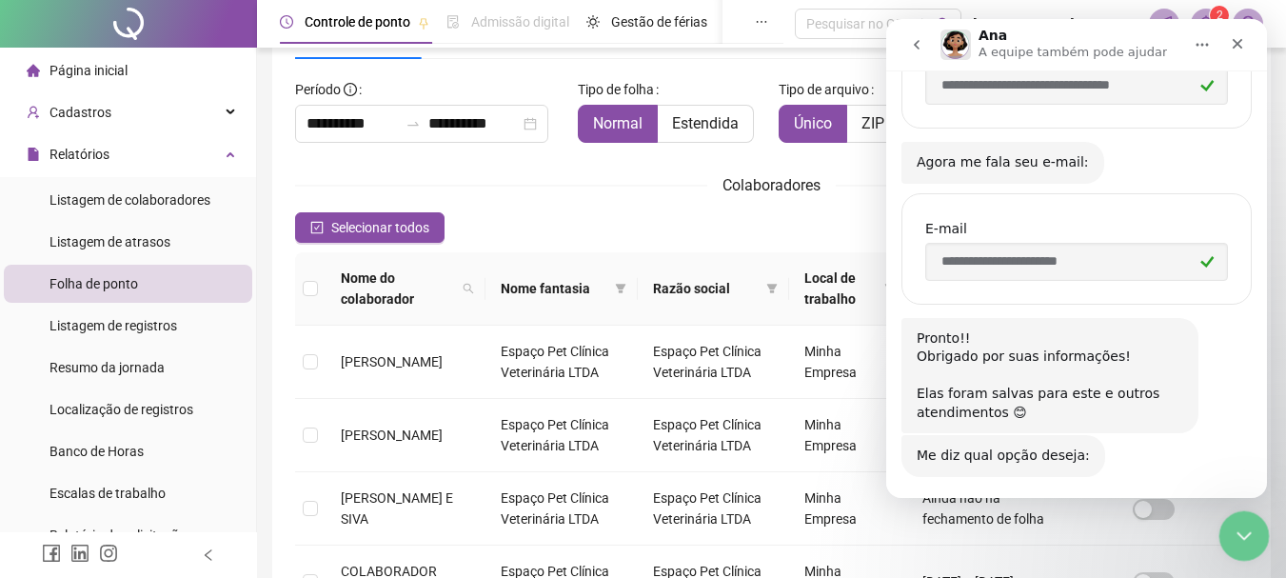
scroll to position [980, 0]
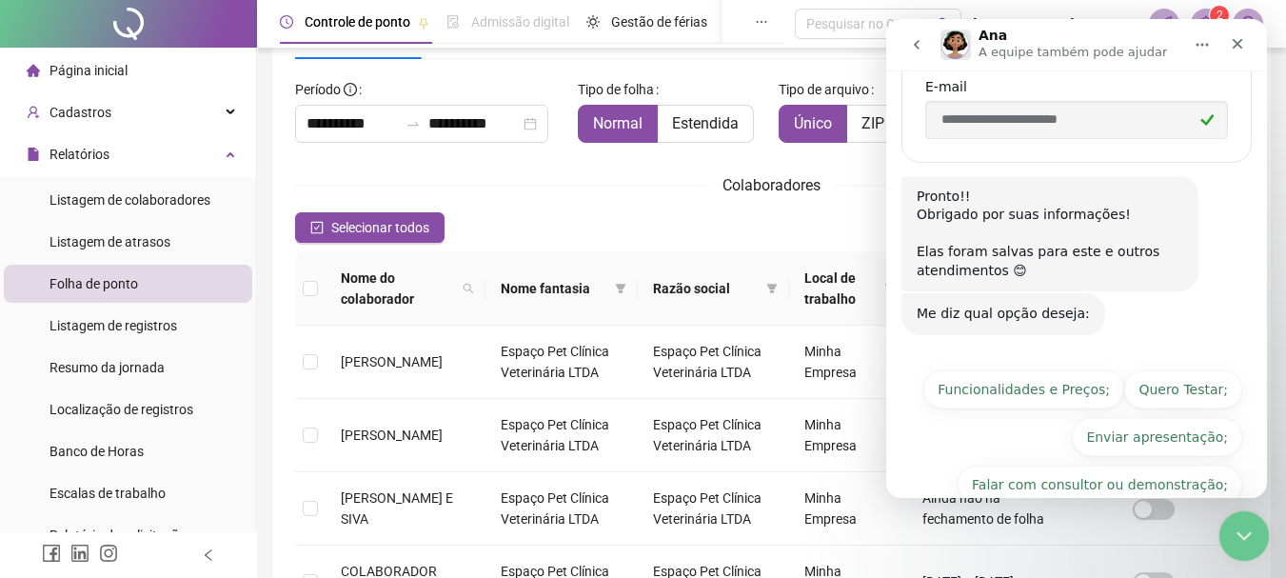
click at [1245, 539] on icon "Encerramento do Messenger da Intercom" at bounding box center [1240, 532] width 23 height 23
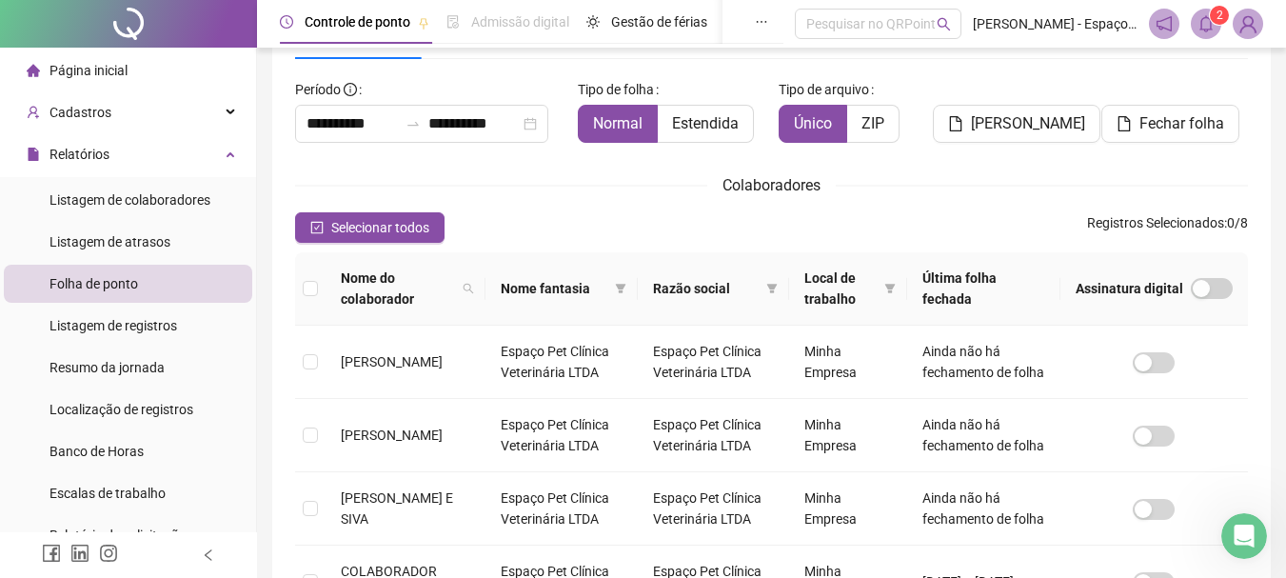
scroll to position [285, 0]
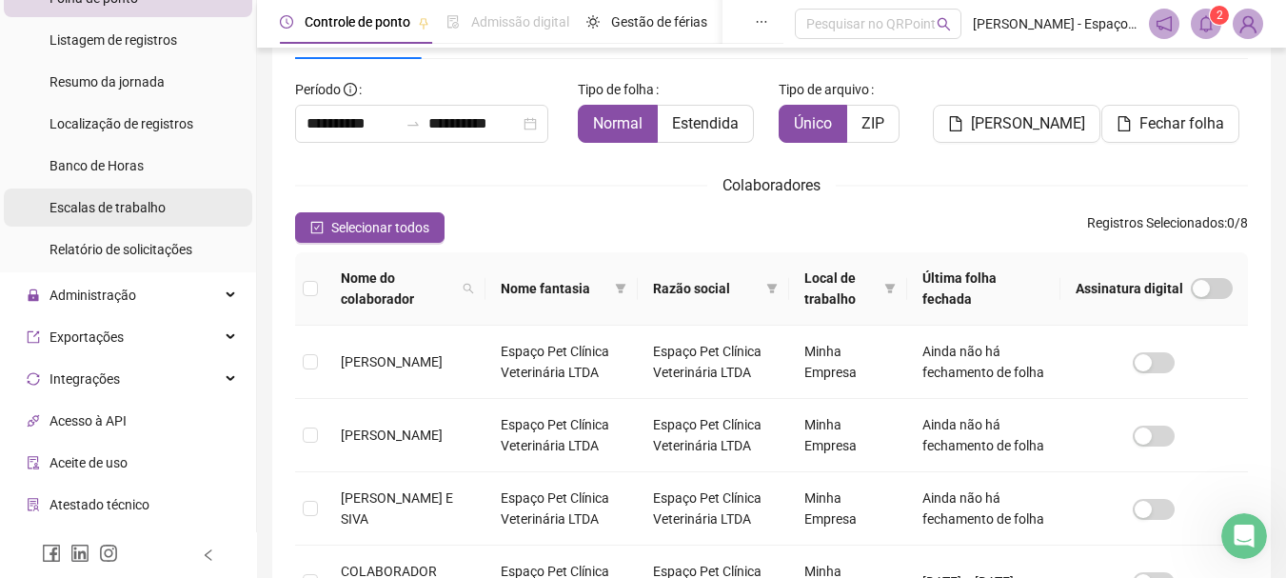
click at [155, 203] on span "Escalas de trabalho" at bounding box center [107, 207] width 116 height 15
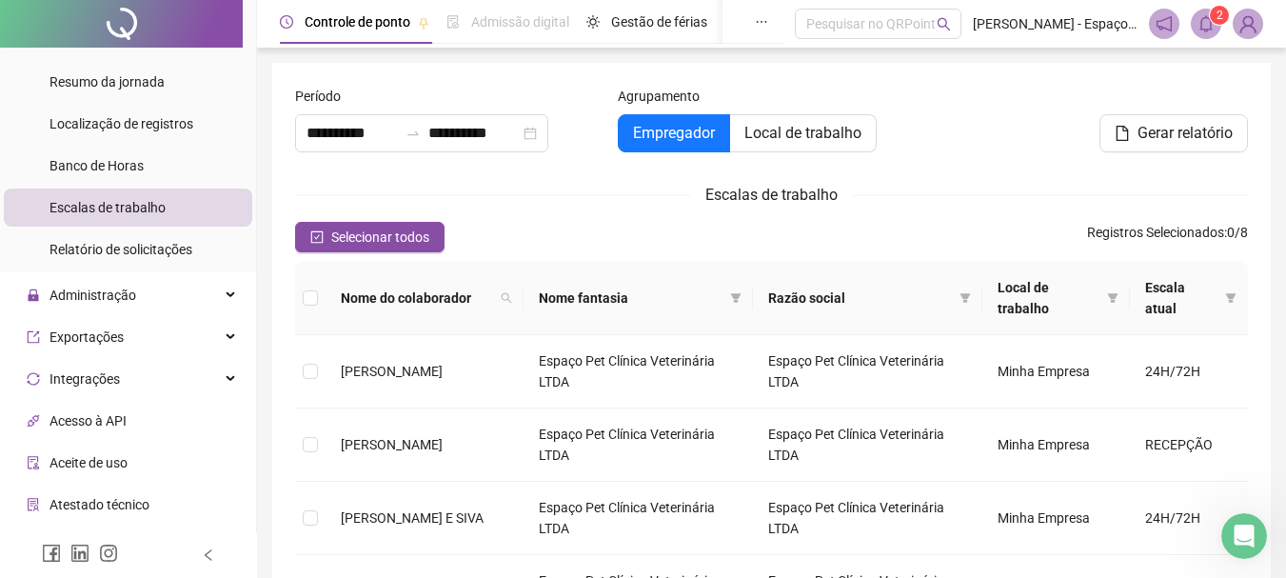
type input "**********"
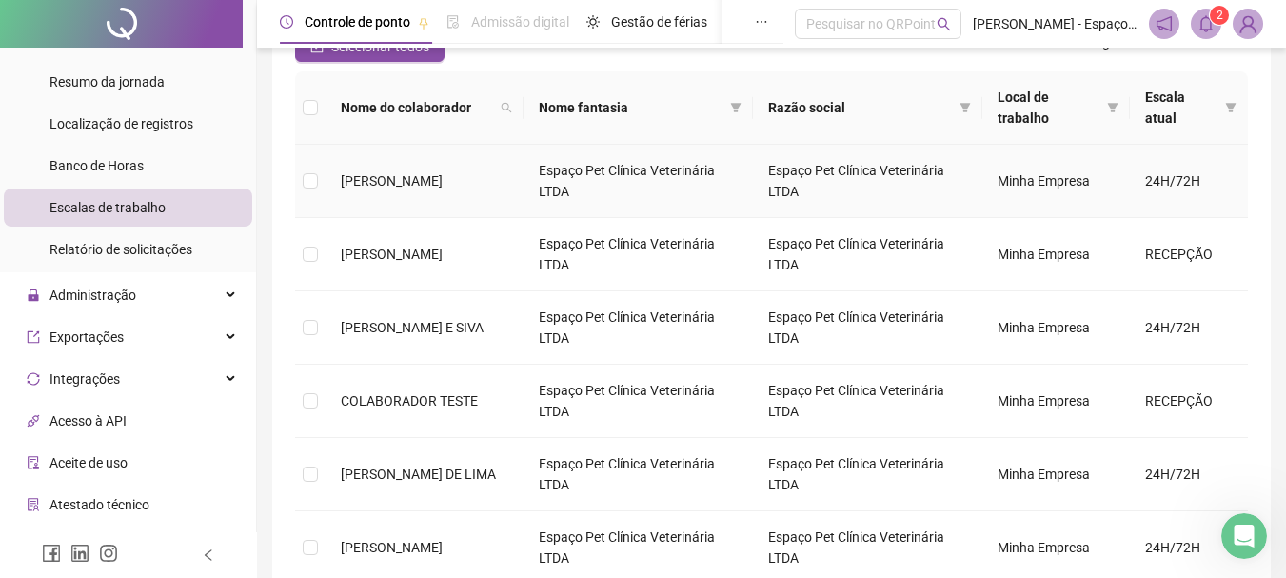
click at [442, 184] on span "ALDEMIR DE SOUZA CARDOSO SILVA" at bounding box center [392, 180] width 102 height 15
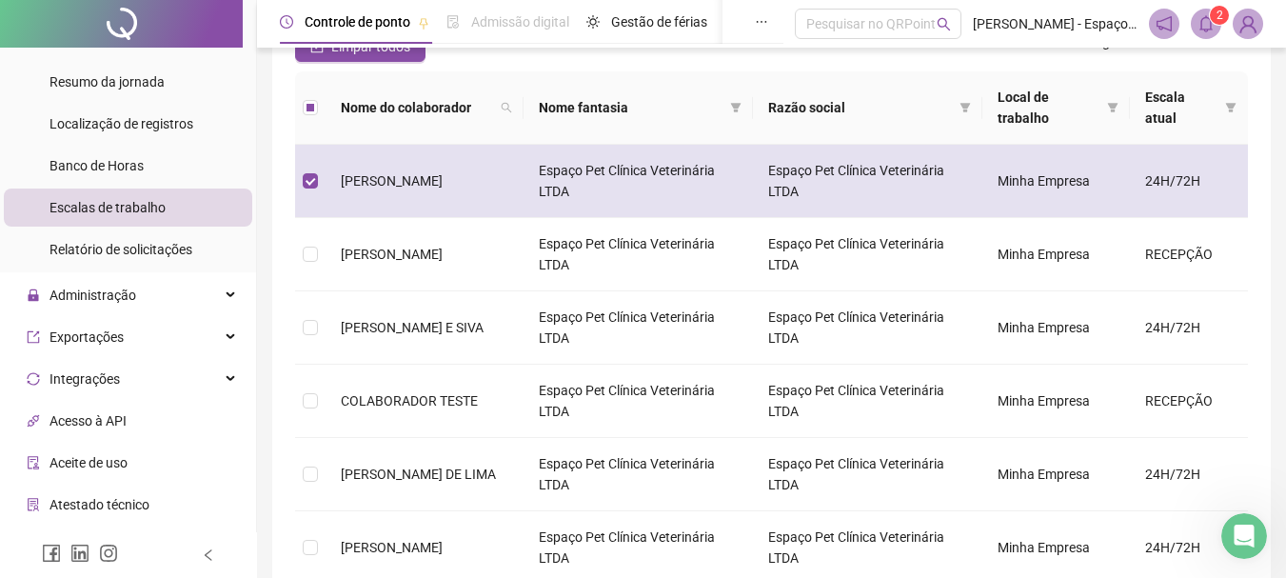
click at [753, 190] on td "Espaço Pet Clínica Veterinária LTDA" at bounding box center [637, 181] width 229 height 73
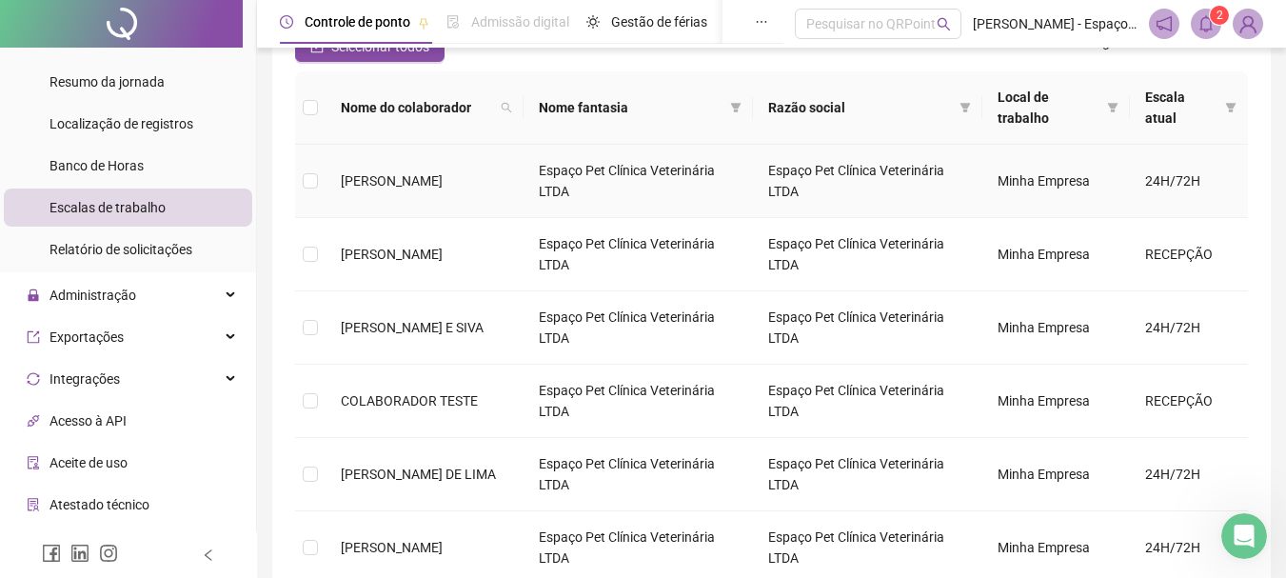
click at [753, 190] on td "Espaço Pet Clínica Veterinária LTDA" at bounding box center [637, 181] width 229 height 73
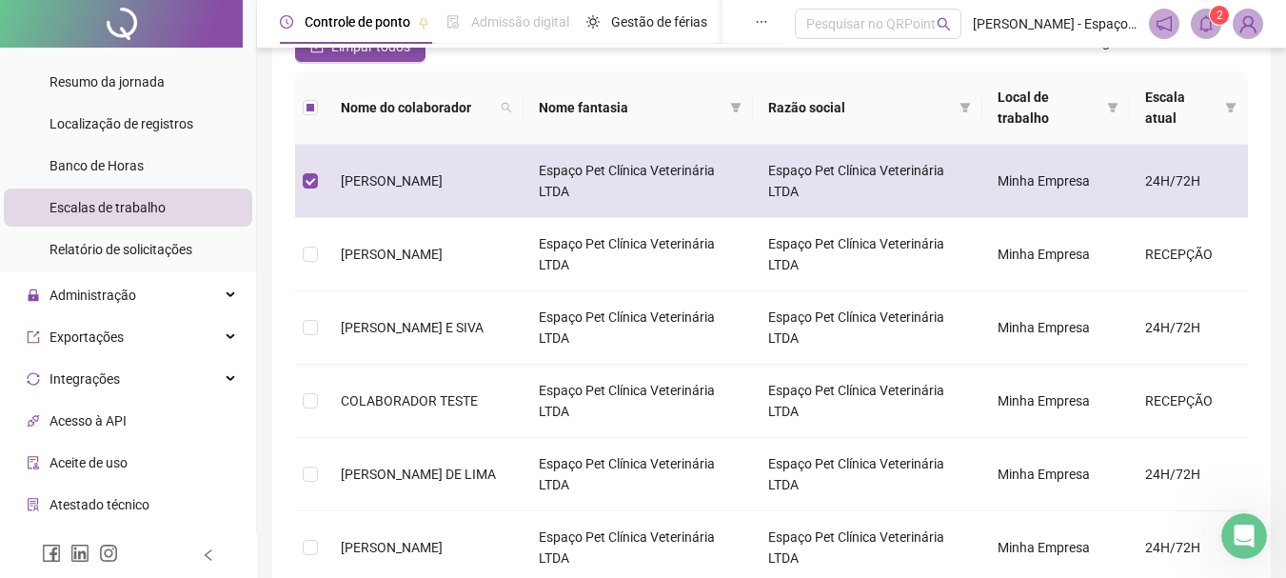
click at [753, 190] on td "Espaço Pet Clínica Veterinária LTDA" at bounding box center [637, 181] width 229 height 73
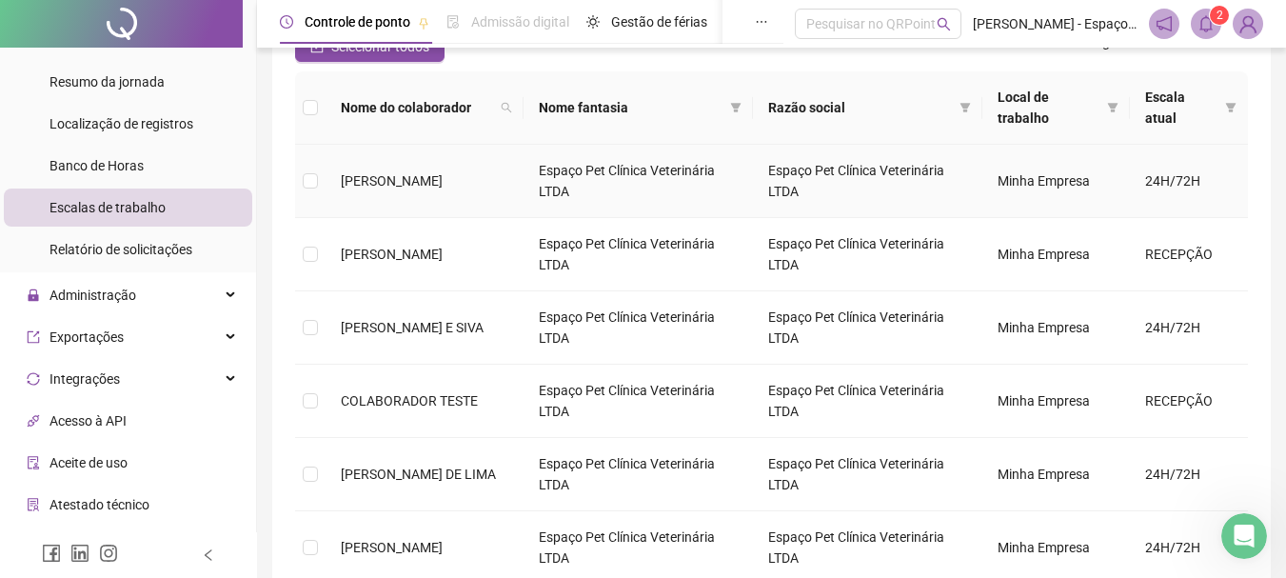
click at [753, 190] on td "Espaço Pet Clínica Veterinária LTDA" at bounding box center [637, 181] width 229 height 73
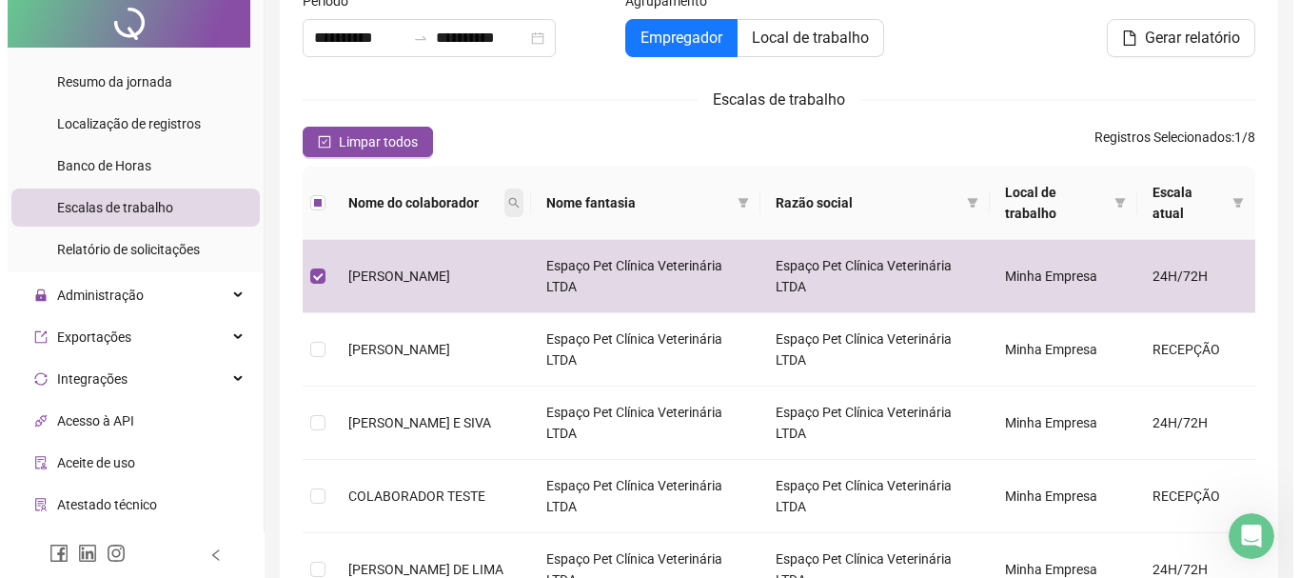
scroll to position [0, 0]
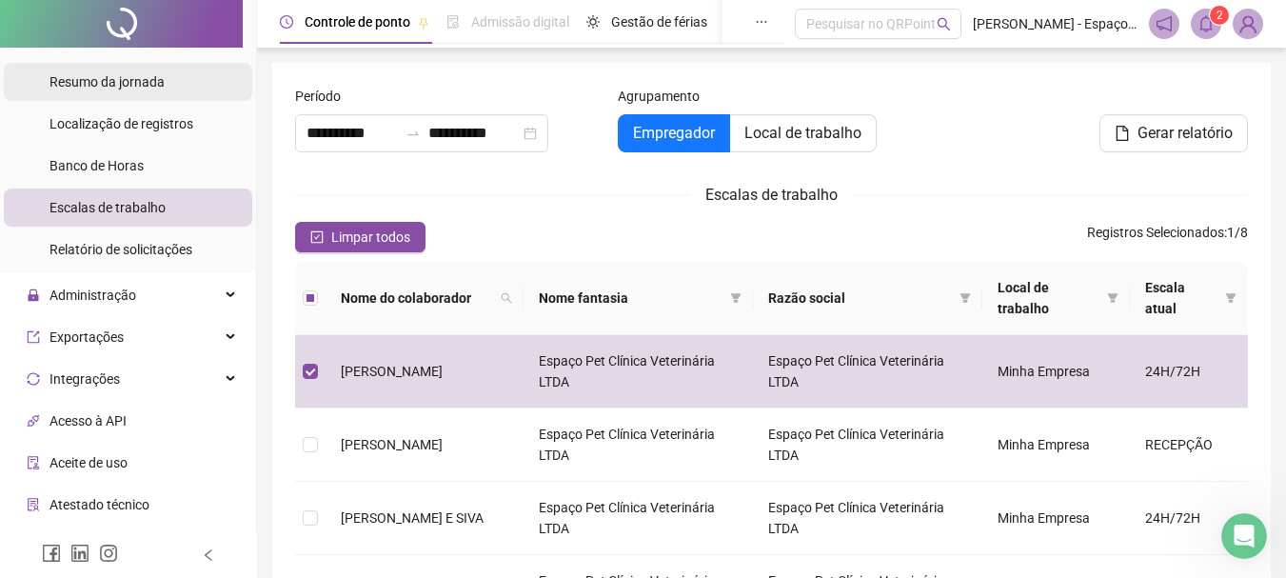
click at [139, 88] on span "Resumo da jornada" at bounding box center [106, 81] width 115 height 15
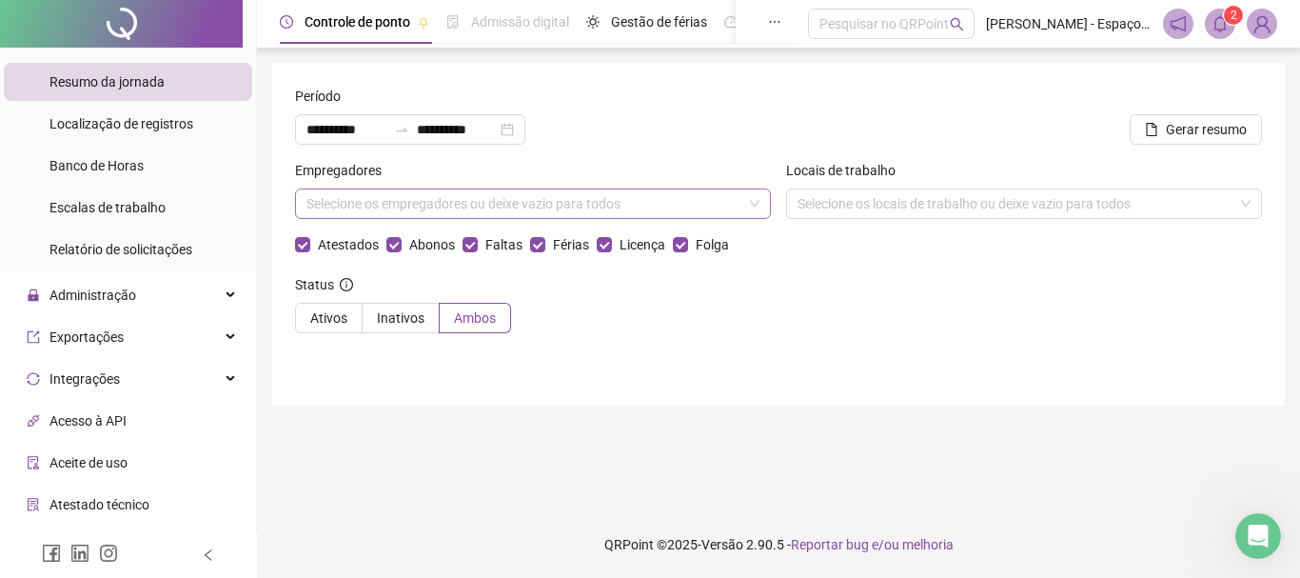
click at [384, 195] on div "Selecione os empregadores ou deixe vazio para todos" at bounding box center [533, 203] width 476 height 30
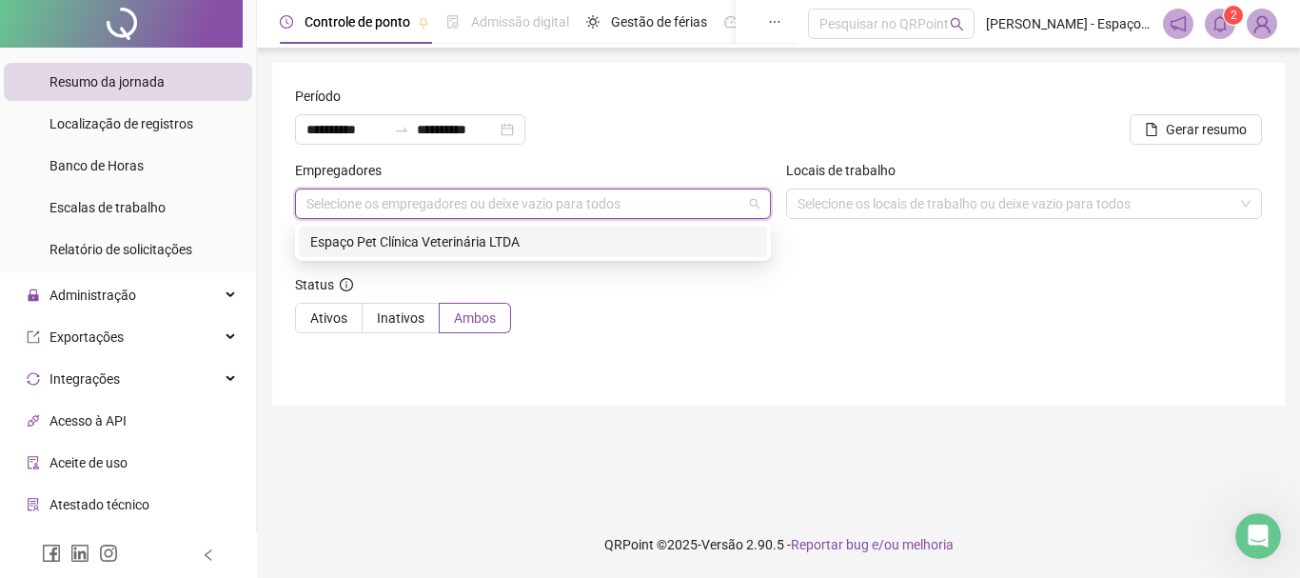
click at [725, 187] on div "Empregadores" at bounding box center [533, 174] width 476 height 29
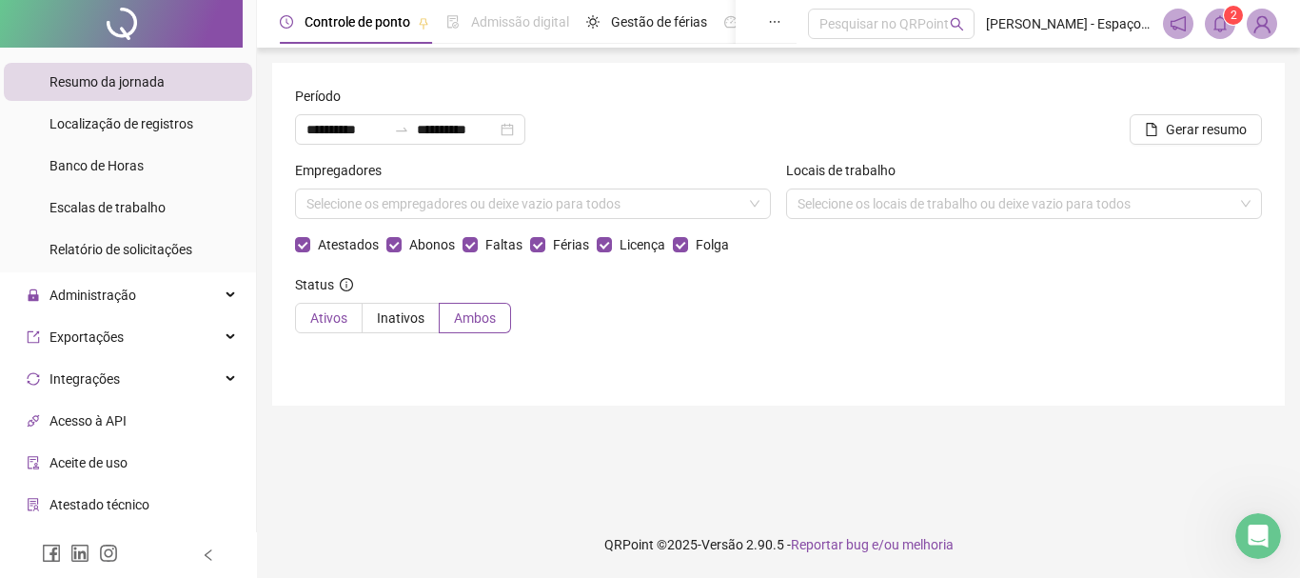
click at [314, 315] on span "Ativos" at bounding box center [328, 317] width 37 height 15
click at [552, 186] on div "Empregadores" at bounding box center [533, 174] width 476 height 29
click at [547, 205] on div "Selecione os empregadores ou deixe vazio para todos" at bounding box center [533, 203] width 476 height 30
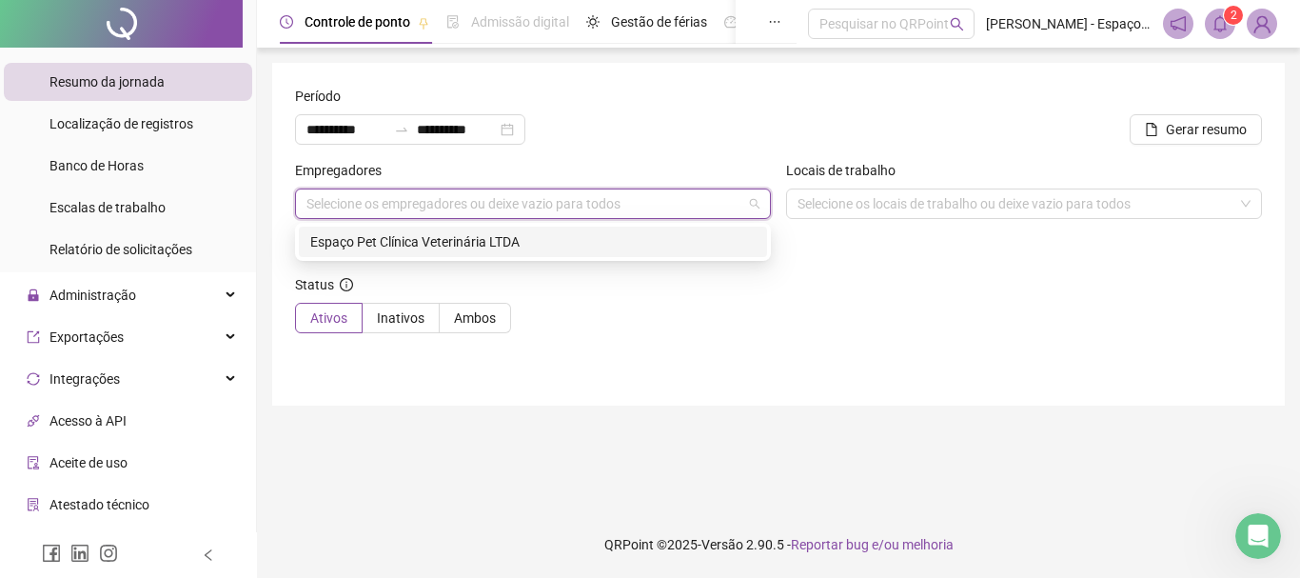
click at [522, 240] on div "Espaço Pet Clínica Veterinária LTDA" at bounding box center [532, 241] width 445 height 21
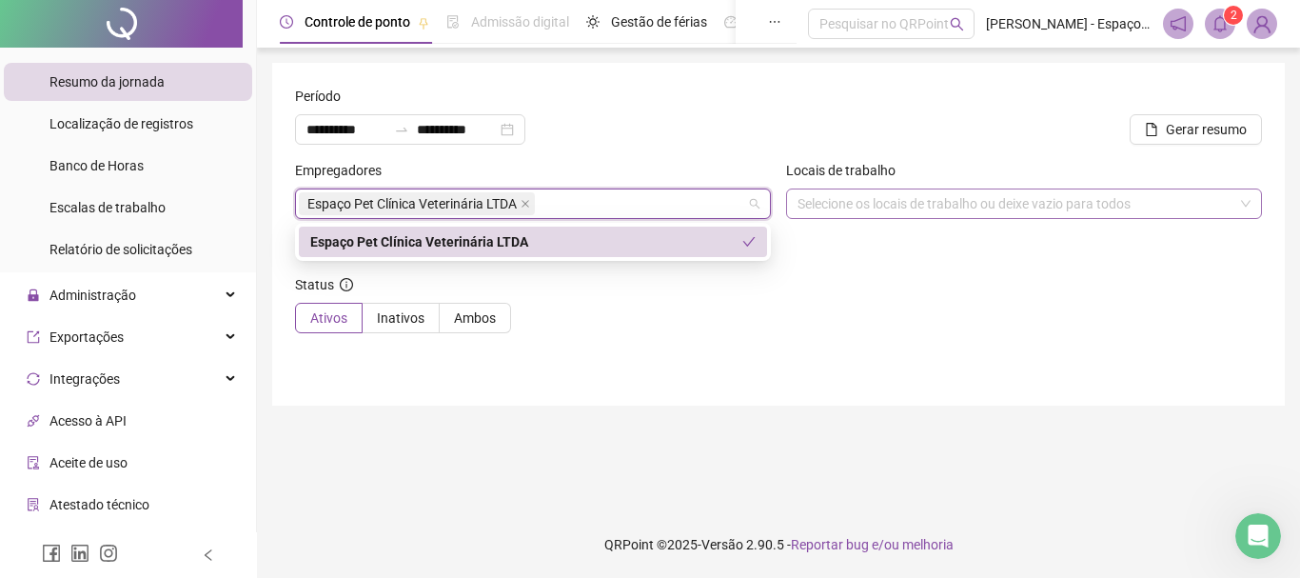
click at [889, 206] on div "Selecione os locais de trabalho ou deixe vazio para todos" at bounding box center [1024, 203] width 476 height 30
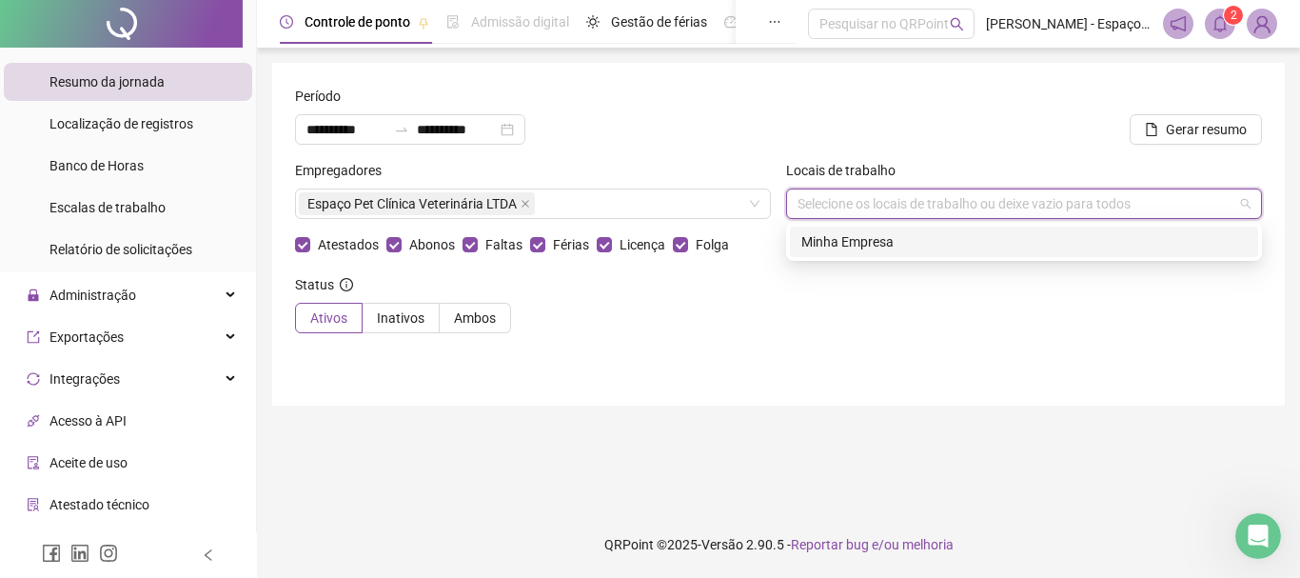
click at [893, 236] on div "Minha Empresa" at bounding box center [1023, 241] width 445 height 21
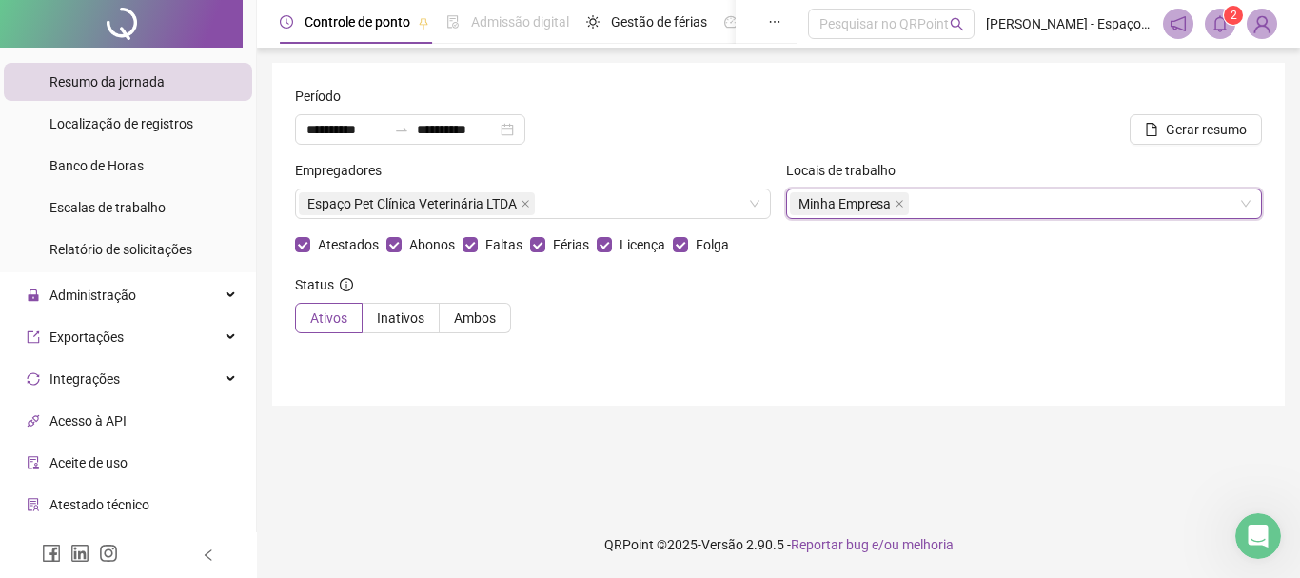
click at [896, 341] on div "Status Ativos Inativos Ambos" at bounding box center [778, 311] width 967 height 74
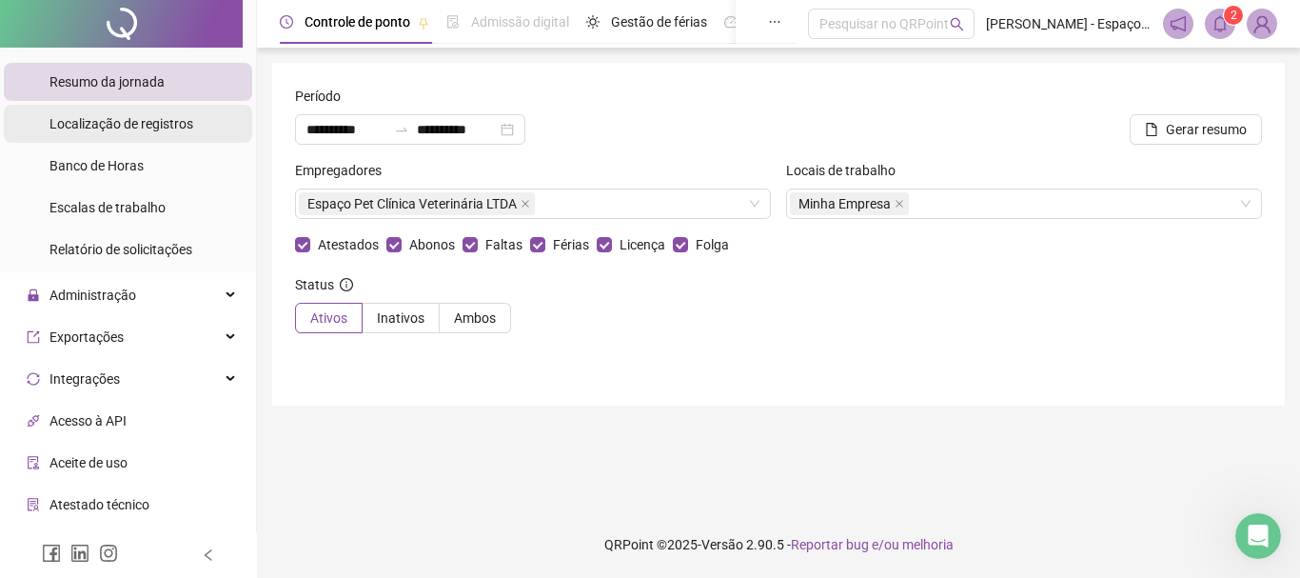
click at [96, 133] on div "Localização de registros" at bounding box center [121, 124] width 144 height 38
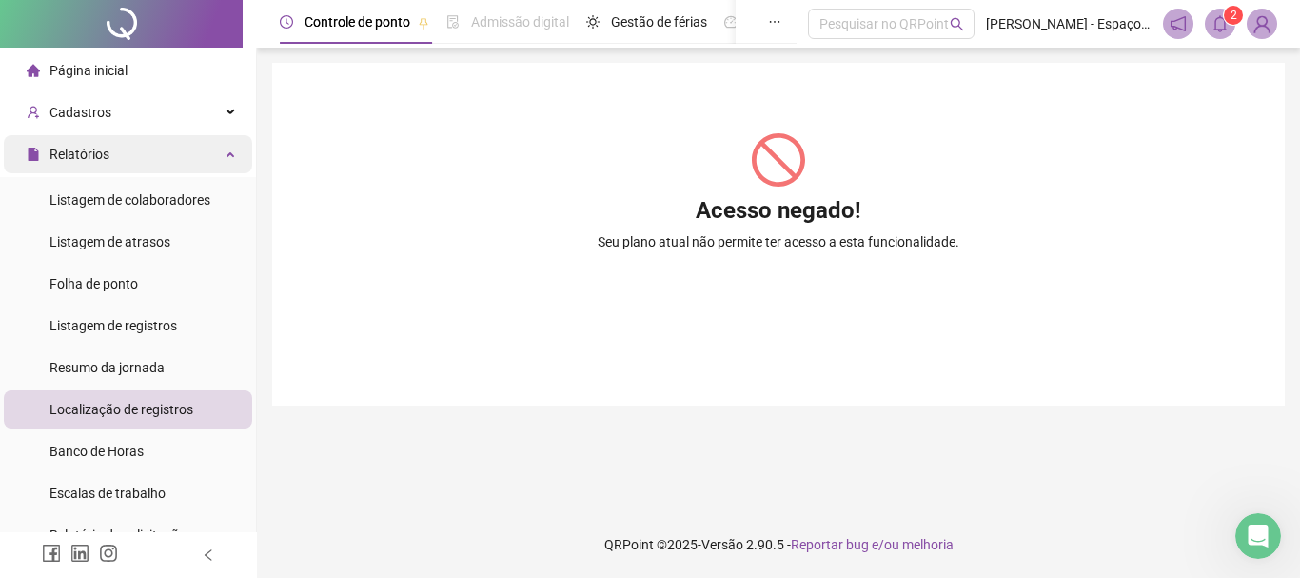
click at [90, 157] on span "Relatórios" at bounding box center [79, 154] width 60 height 15
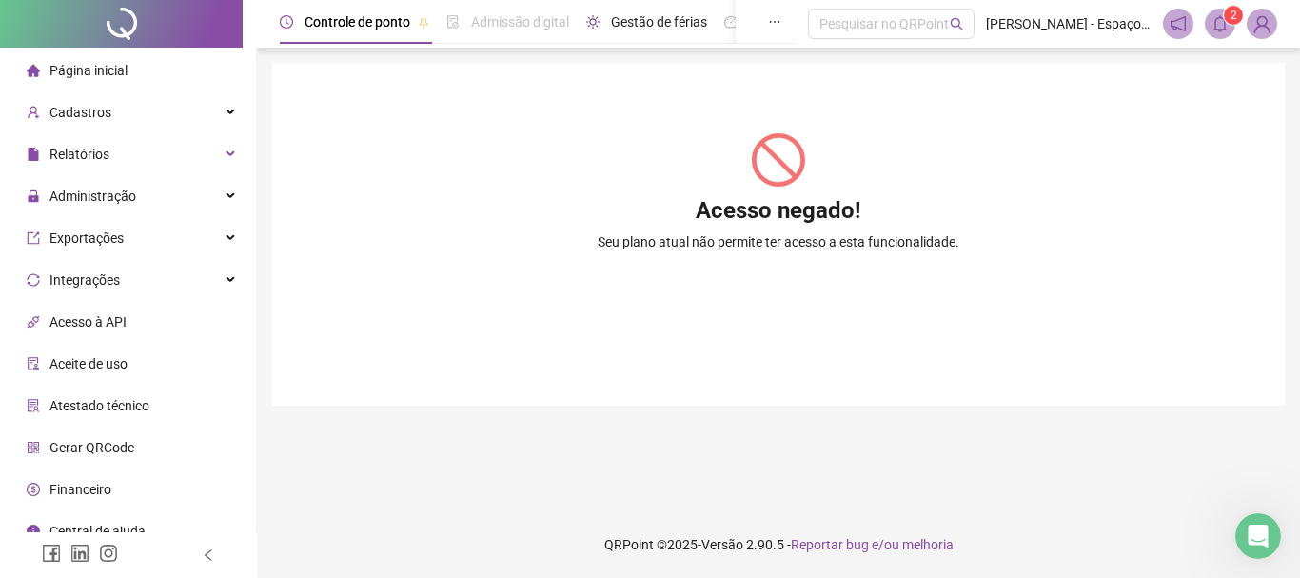
click at [653, 20] on span "Gestão de férias" at bounding box center [659, 21] width 96 height 15
